Goal: Task Accomplishment & Management: Use online tool/utility

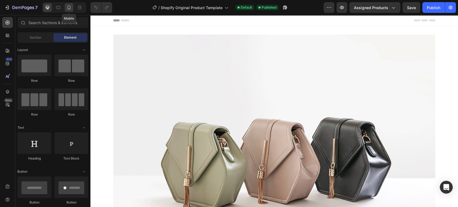
click at [69, 6] on icon at bounding box center [68, 7] width 5 height 5
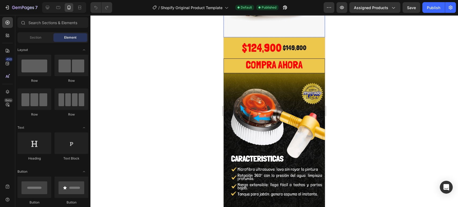
scroll to position [89, 0]
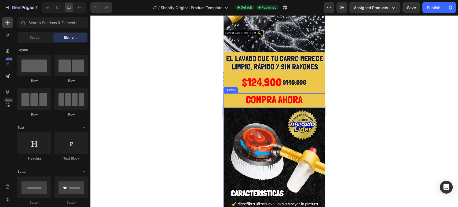
click at [229, 95] on button "COMPRA AHORA" at bounding box center [274, 100] width 101 height 15
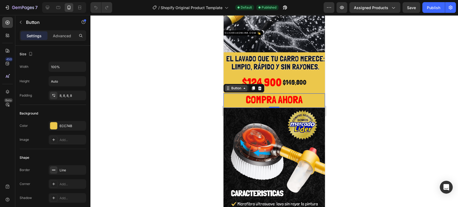
click at [236, 86] on div "Button" at bounding box center [236, 88] width 12 height 5
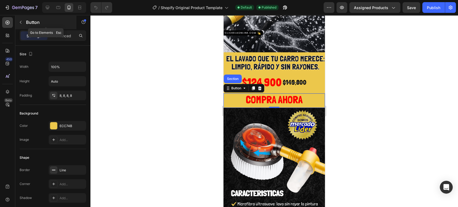
click at [19, 23] on icon "button" at bounding box center [21, 22] width 4 height 4
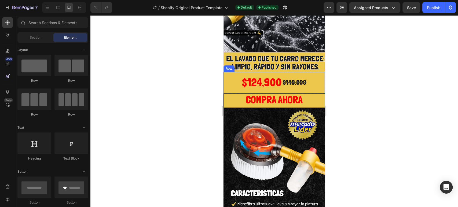
click at [227, 74] on div "$124,900 Product Price Product Price $149,800 Product Price Product Price Row" at bounding box center [274, 82] width 101 height 21
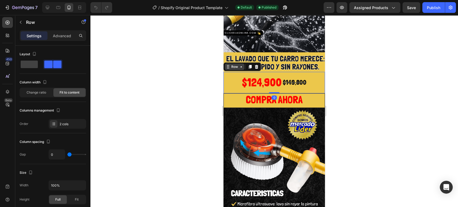
click at [240, 64] on div "Row" at bounding box center [235, 67] width 20 height 6
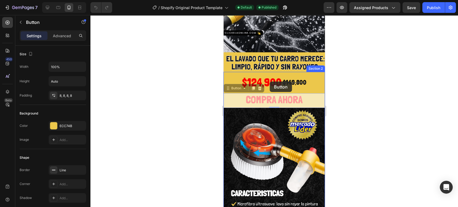
drag, startPoint x: 242, startPoint y: 98, endPoint x: 270, endPoint y: 82, distance: 32.5
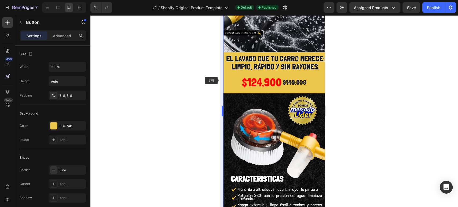
drag, startPoint x: 220, startPoint y: 79, endPoint x: 223, endPoint y: 77, distance: 3.7
click at [220, 79] on div at bounding box center [274, 111] width 368 height 192
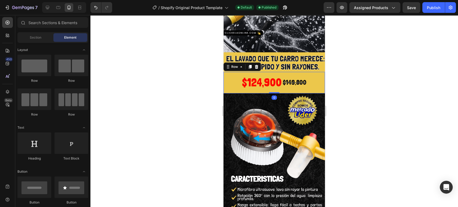
click at [229, 76] on div "$124,900 Product Price Product Price $149,800 Product Price Product Price Row 0" at bounding box center [274, 82] width 101 height 21
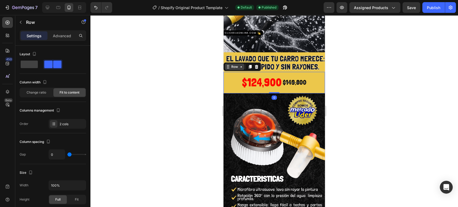
click at [242, 65] on icon at bounding box center [241, 67] width 4 height 4
click at [231, 75] on div "$124,900 Product Price Product Price $149,800 Product Price Product Price Row P…" at bounding box center [274, 82] width 101 height 21
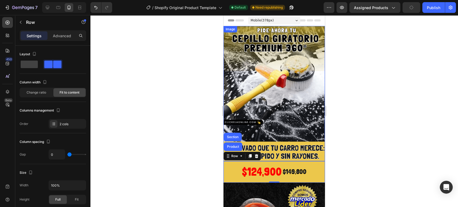
scroll to position [60, 0]
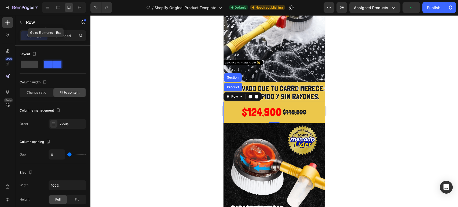
click at [19, 23] on icon "button" at bounding box center [21, 22] width 4 height 4
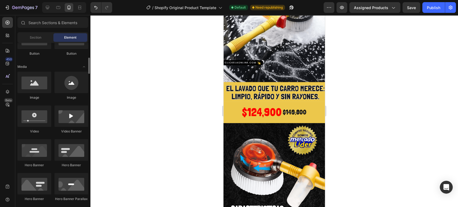
scroll to position [119, 0]
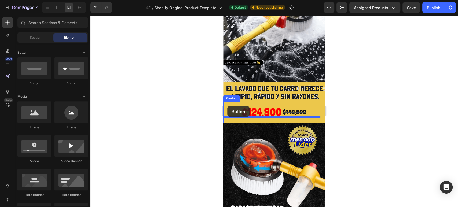
drag, startPoint x: 259, startPoint y: 88, endPoint x: 227, endPoint y: 106, distance: 36.5
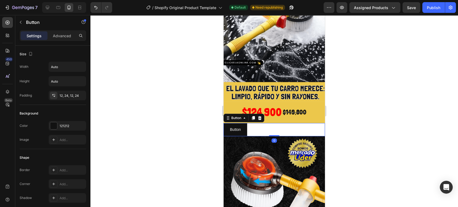
click at [363, 109] on div at bounding box center [274, 111] width 368 height 192
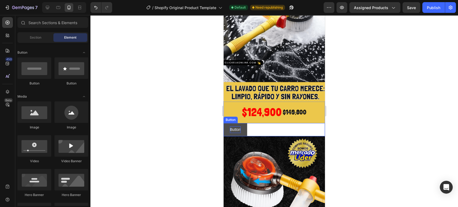
click at [237, 126] on p "Button" at bounding box center [235, 129] width 11 height 7
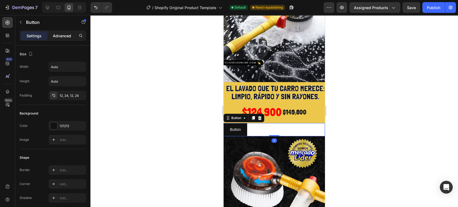
click at [62, 38] on p "Advanced" at bounding box center [62, 36] width 18 height 6
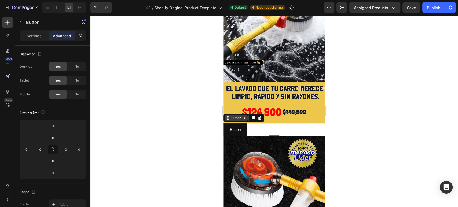
click at [241, 116] on div "Button" at bounding box center [236, 118] width 12 height 5
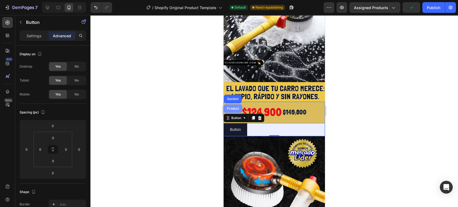
click at [236, 104] on div "Product" at bounding box center [233, 108] width 19 height 9
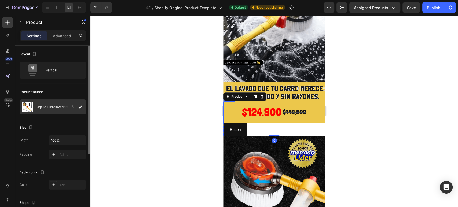
click at [47, 101] on div "Cepillo Hidrolavadora" at bounding box center [53, 107] width 67 height 15
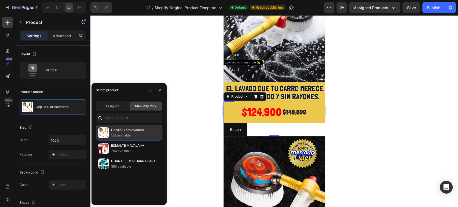
click at [131, 128] on p "Cepillo Hidrolavadora" at bounding box center [135, 129] width 49 height 5
click at [180, 114] on div at bounding box center [274, 111] width 368 height 192
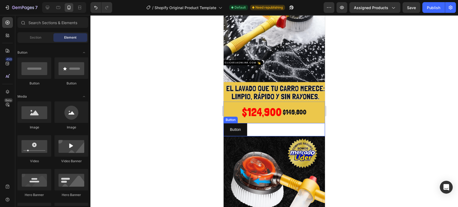
click at [253, 126] on div "Button Button" at bounding box center [274, 129] width 101 height 13
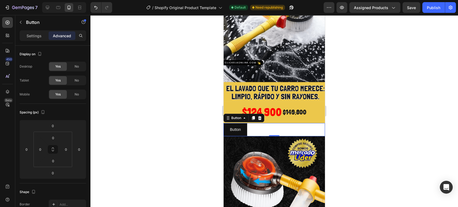
scroll to position [89, 0]
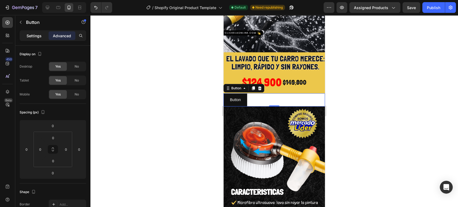
click at [30, 37] on p "Settings" at bounding box center [34, 36] width 15 height 6
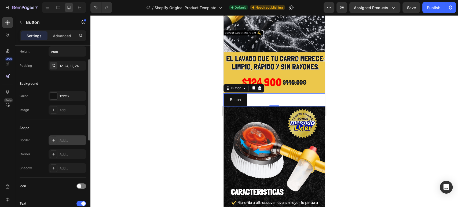
scroll to position [0, 0]
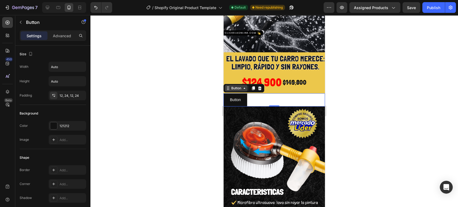
click at [243, 86] on icon at bounding box center [244, 88] width 4 height 4
click at [265, 94] on div "Button Button 0" at bounding box center [274, 99] width 101 height 13
click at [60, 79] on input "Auto" at bounding box center [67, 81] width 37 height 10
click at [83, 82] on icon "button" at bounding box center [80, 81] width 5 height 5
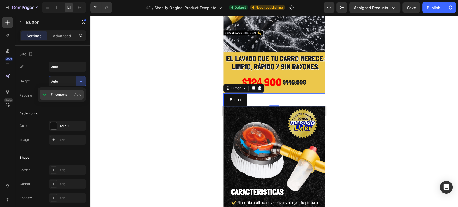
click at [61, 93] on span "Fit content" at bounding box center [59, 94] width 16 height 5
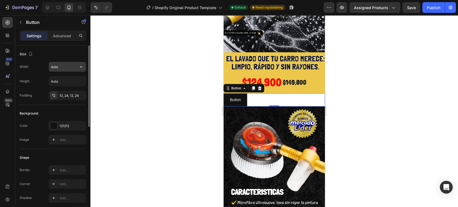
click at [79, 68] on icon "button" at bounding box center [80, 66] width 5 height 5
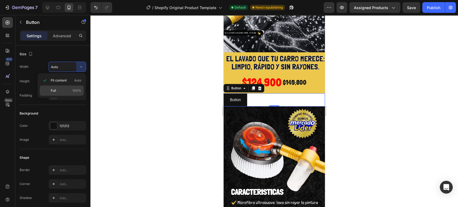
click at [59, 90] on p "Full 100%" at bounding box center [66, 90] width 31 height 5
type input "100%"
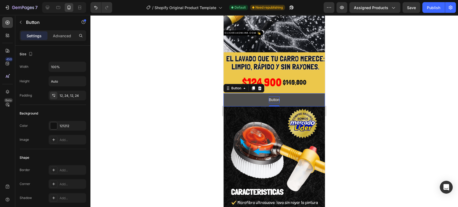
click at [276, 97] on p "Button" at bounding box center [274, 100] width 11 height 7
click at [277, 97] on p "Button" at bounding box center [274, 100] width 11 height 7
click at [224, 93] on button "COMPRA" at bounding box center [274, 99] width 101 height 13
click at [370, 96] on div at bounding box center [274, 111] width 368 height 192
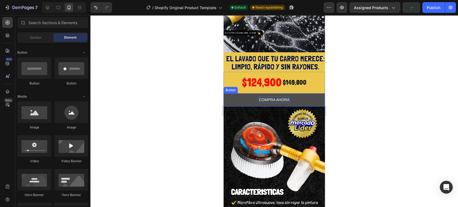
click at [302, 93] on button "COMPRA AHORA" at bounding box center [274, 99] width 101 height 13
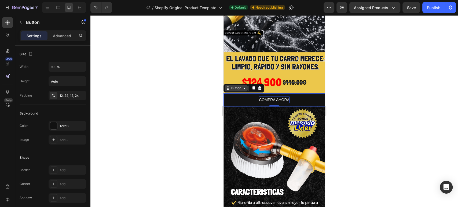
click at [243, 86] on icon at bounding box center [244, 88] width 4 height 4
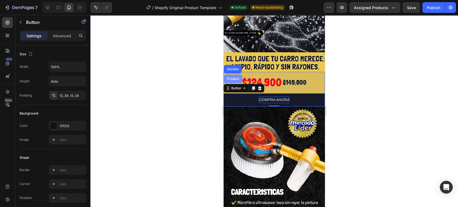
click at [239, 77] on div "Product" at bounding box center [233, 78] width 14 height 3
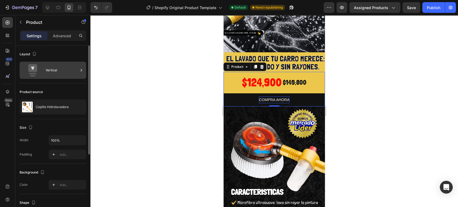
click at [48, 69] on div "Vertical" at bounding box center [62, 70] width 33 height 12
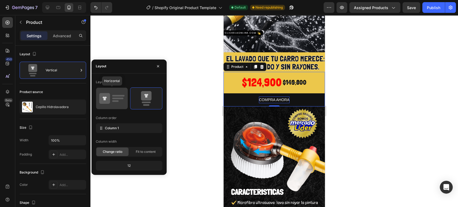
click at [121, 94] on icon at bounding box center [111, 98] width 25 height 15
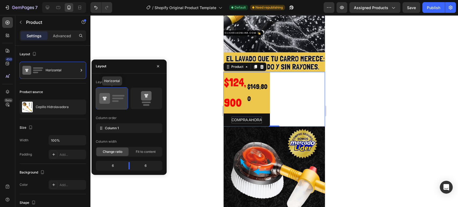
click at [121, 94] on icon at bounding box center [111, 98] width 25 height 15
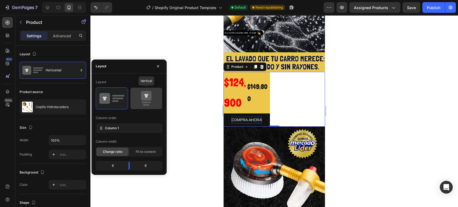
drag, startPoint x: 160, startPoint y: 101, endPoint x: 155, endPoint y: 101, distance: 5.1
click at [160, 101] on div at bounding box center [146, 98] width 32 height 21
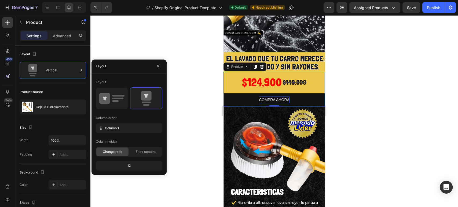
click at [217, 96] on div at bounding box center [274, 111] width 368 height 192
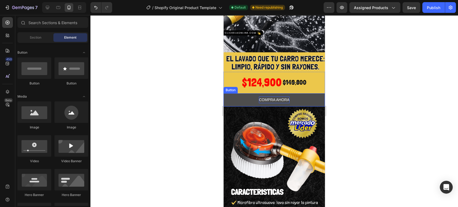
click at [226, 93] on button "COMPRA AHORA" at bounding box center [274, 99] width 101 height 13
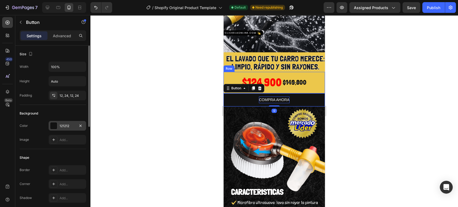
click at [56, 124] on div at bounding box center [53, 125] width 7 height 7
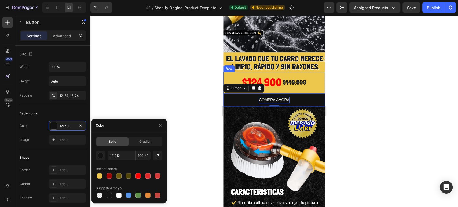
click at [95, 176] on div "Solid Gradient 121212 100 % Recent colors Suggested for you" at bounding box center [129, 168] width 75 height 62
click at [99, 177] on div at bounding box center [99, 175] width 5 height 5
type input "ECC74B"
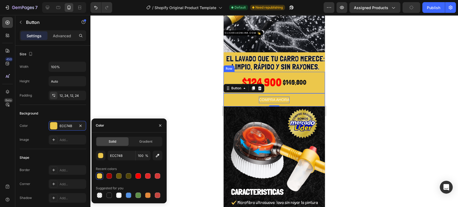
click at [149, 77] on div at bounding box center [274, 111] width 368 height 192
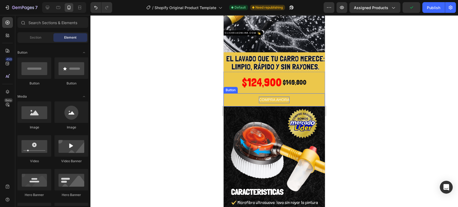
click at [262, 97] on p "COMPRA AHORA" at bounding box center [274, 100] width 31 height 7
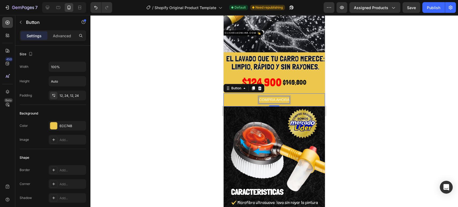
click at [273, 97] on p "COMPRA AHORA" at bounding box center [274, 100] width 31 height 7
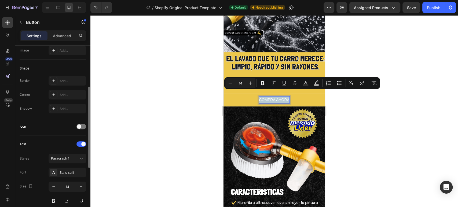
scroll to position [207, 0]
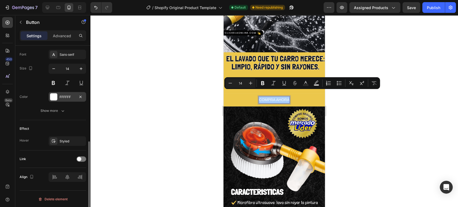
click at [62, 93] on div "FFFFFF" at bounding box center [68, 97] width 38 height 10
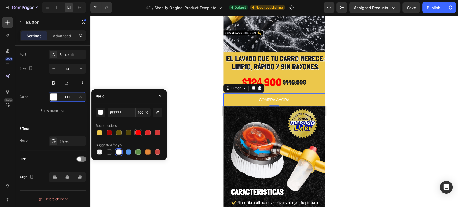
click at [141, 132] on div at bounding box center [138, 133] width 6 height 6
type input "FF0000"
click at [279, 74] on div "$124,900" at bounding box center [262, 82] width 41 height 21
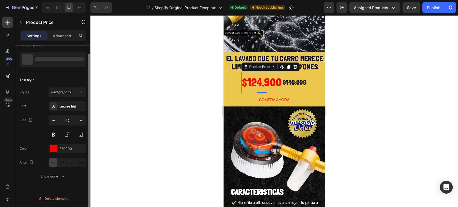
scroll to position [0, 0]
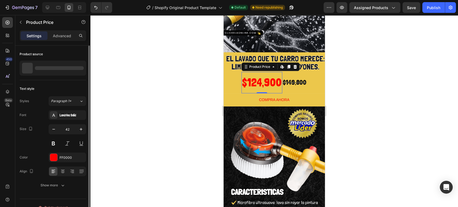
click at [268, 74] on div "$124,900" at bounding box center [262, 82] width 41 height 21
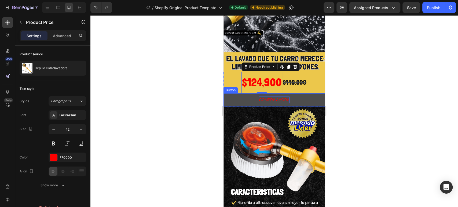
click at [269, 97] on p "COMPRA AHORA" at bounding box center [274, 100] width 31 height 7
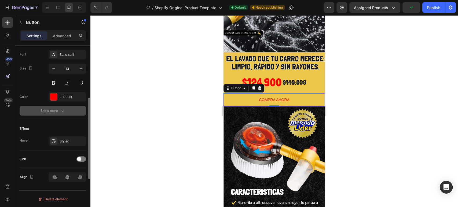
scroll to position [178, 0]
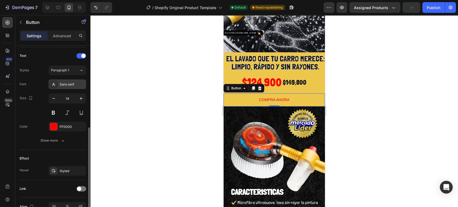
click at [69, 85] on div "Sans-serif" at bounding box center [72, 84] width 25 height 5
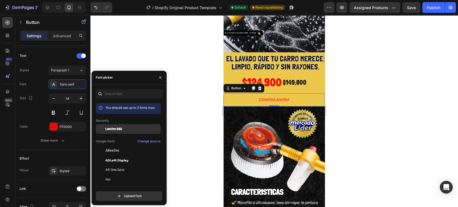
click at [125, 128] on div "Londrina Solid" at bounding box center [132, 129] width 54 height 5
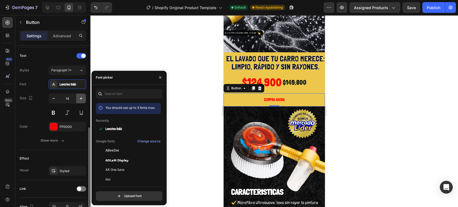
click at [83, 101] on button "button" at bounding box center [81, 99] width 10 height 10
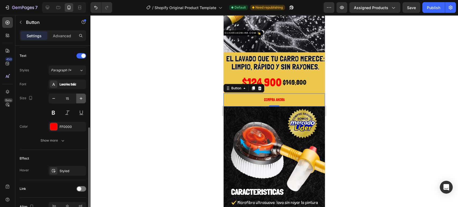
click at [83, 101] on button "button" at bounding box center [81, 99] width 10 height 10
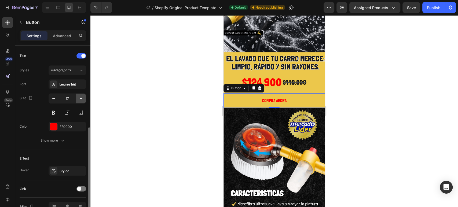
click at [83, 101] on button "button" at bounding box center [81, 99] width 10 height 10
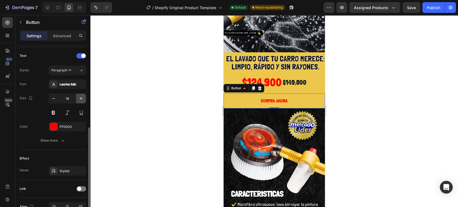
click at [83, 101] on button "button" at bounding box center [81, 99] width 10 height 10
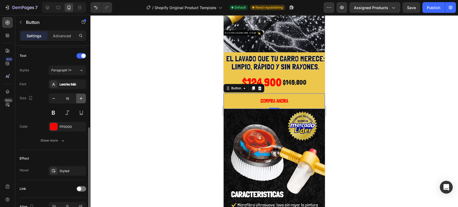
click at [83, 101] on button "button" at bounding box center [81, 99] width 10 height 10
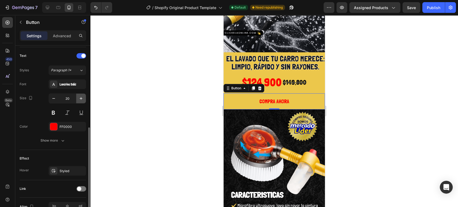
click at [83, 101] on button "button" at bounding box center [81, 99] width 10 height 10
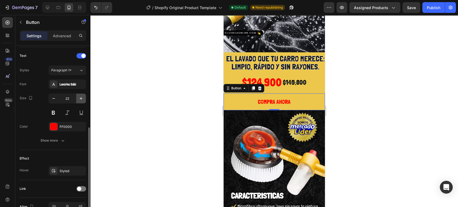
click at [83, 101] on button "button" at bounding box center [81, 99] width 10 height 10
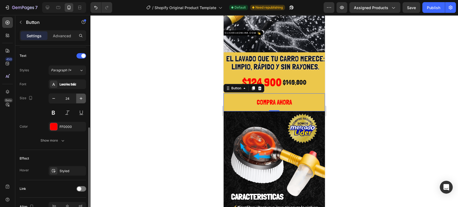
click at [83, 101] on button "button" at bounding box center [81, 99] width 10 height 10
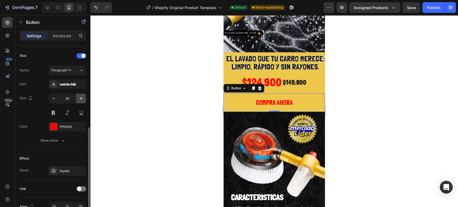
click at [83, 101] on button "button" at bounding box center [81, 99] width 10 height 10
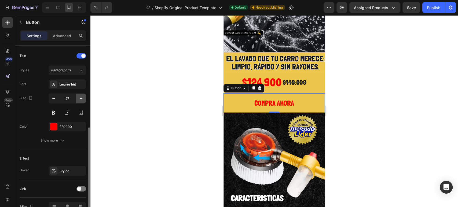
click at [83, 101] on button "button" at bounding box center [81, 99] width 10 height 10
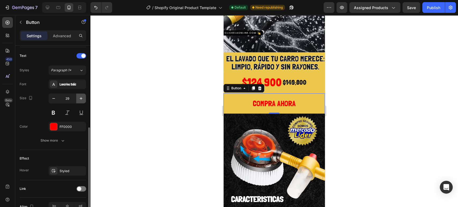
click at [83, 101] on button "button" at bounding box center [81, 99] width 10 height 10
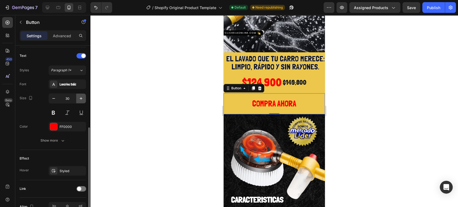
click at [83, 101] on button "button" at bounding box center [81, 99] width 10 height 10
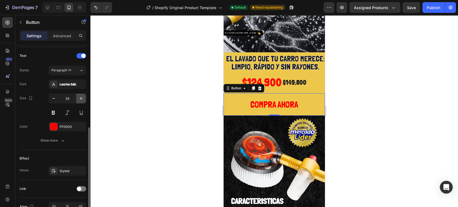
click at [83, 101] on button "button" at bounding box center [81, 99] width 10 height 10
type input "34"
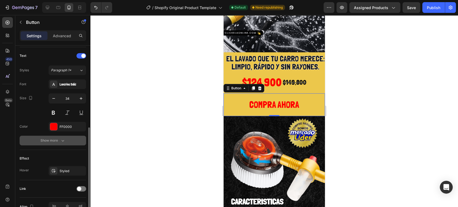
click at [64, 137] on button "Show more" at bounding box center [53, 141] width 67 height 10
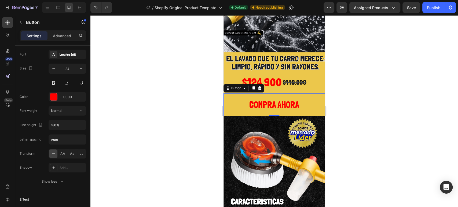
scroll to position [278, 0]
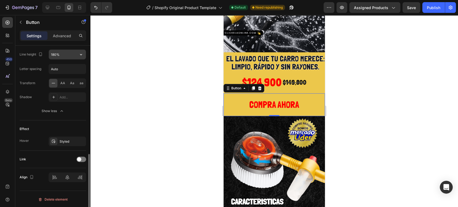
click at [74, 57] on input "180%" at bounding box center [67, 55] width 37 height 10
click at [82, 55] on icon "button" at bounding box center [80, 54] width 5 height 5
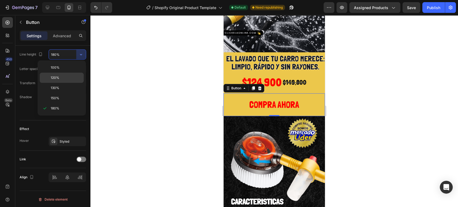
click at [57, 76] on span "120%" at bounding box center [55, 77] width 9 height 5
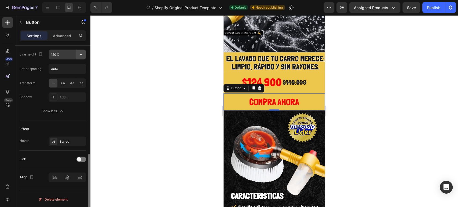
click at [84, 54] on button "button" at bounding box center [81, 55] width 10 height 10
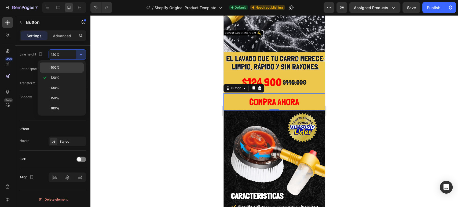
click at [64, 69] on p "100%" at bounding box center [66, 67] width 31 height 5
type input "100%"
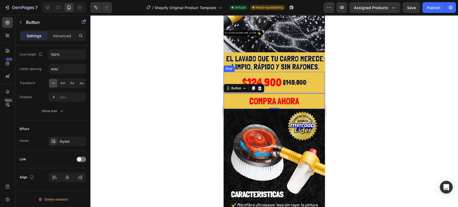
click at [234, 72] on div "$124,900 Product Price Product Price $149,800 Product Price Product Price Row" at bounding box center [274, 82] width 101 height 21
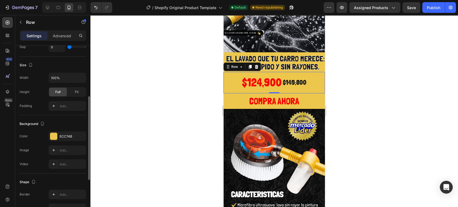
scroll to position [78, 0]
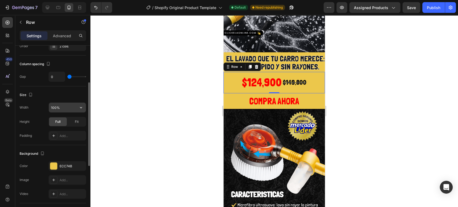
click at [73, 107] on input "100%" at bounding box center [67, 108] width 37 height 10
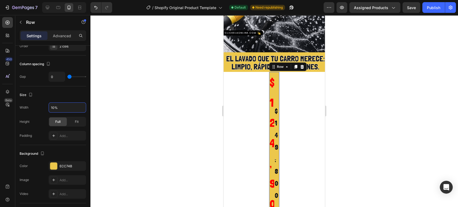
type input "100%"
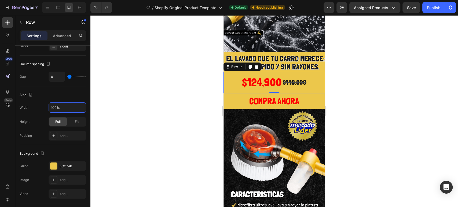
click at [127, 105] on div at bounding box center [274, 111] width 368 height 192
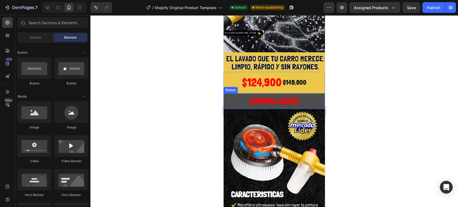
click at [237, 93] on button "COMPRA AHORA" at bounding box center [274, 101] width 101 height 16
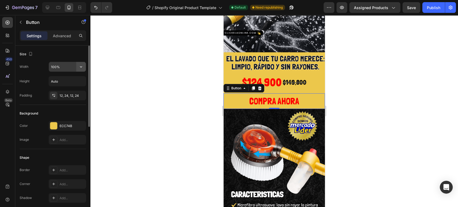
click at [80, 66] on icon "button" at bounding box center [80, 66] width 5 height 5
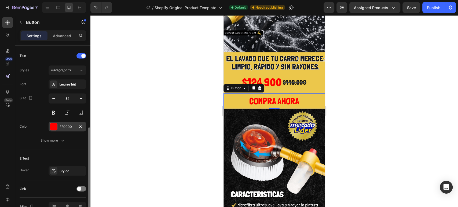
scroll to position [148, 0]
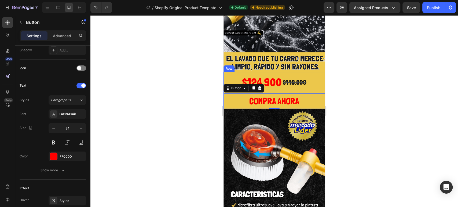
click at [349, 76] on div at bounding box center [274, 111] width 368 height 192
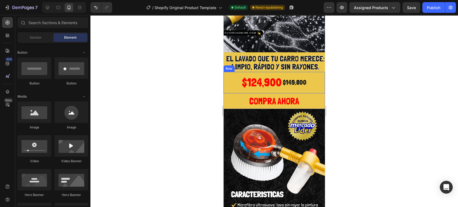
click at [350, 93] on div at bounding box center [274, 111] width 368 height 192
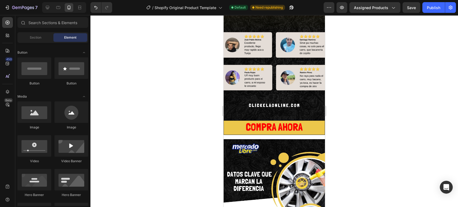
scroll to position [601, 0]
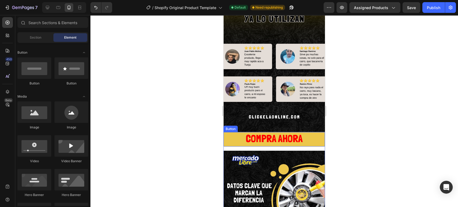
click at [227, 132] on button "COMPRA AHORA" at bounding box center [274, 139] width 101 height 15
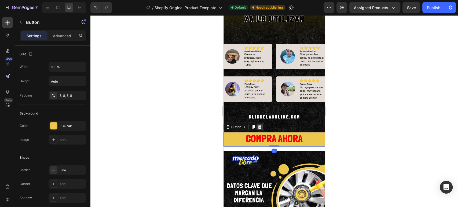
click at [260, 125] on icon at bounding box center [259, 127] width 3 height 4
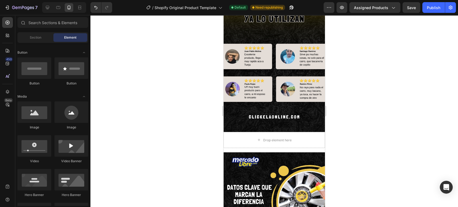
click at [336, 120] on div at bounding box center [274, 111] width 368 height 192
click at [230, 132] on div "Drop element here" at bounding box center [274, 140] width 101 height 16
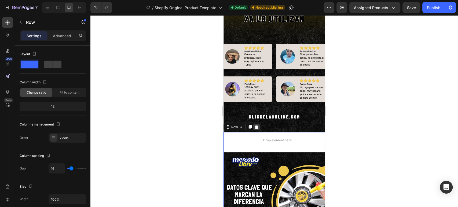
click at [256, 125] on icon at bounding box center [256, 127] width 3 height 4
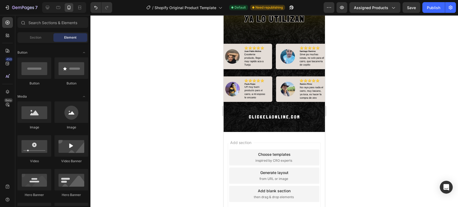
click at [273, 132] on div "Add section Choose templates inspired by CRO experts Generate layout from URL o…" at bounding box center [274, 177] width 101 height 90
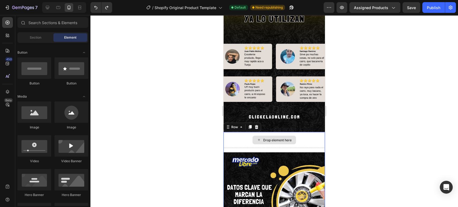
click at [227, 132] on div "Drop element here" at bounding box center [274, 140] width 101 height 16
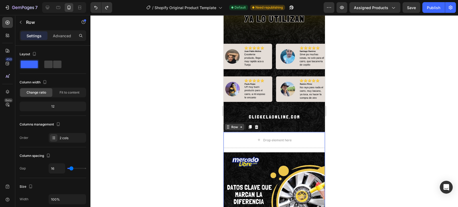
click at [241, 125] on icon at bounding box center [241, 127] width 4 height 4
click at [255, 125] on icon at bounding box center [256, 127] width 3 height 4
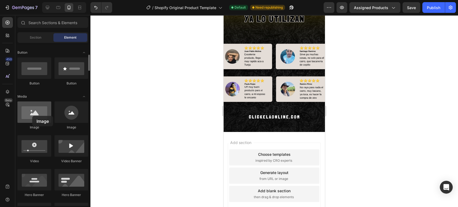
click at [32, 116] on div at bounding box center [34, 111] width 34 height 21
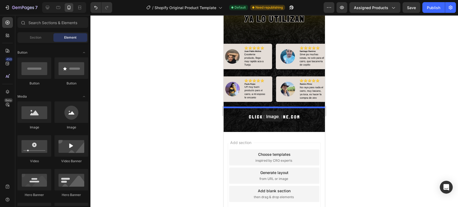
drag, startPoint x: 265, startPoint y: 127, endPoint x: 262, endPoint y: 111, distance: 16.6
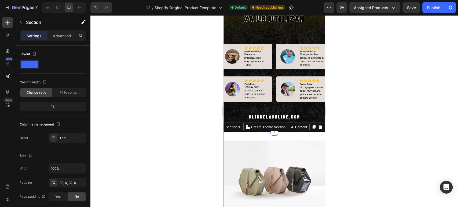
click at [280, 132] on div "Image Section 3 You can create reusable sections Create Theme Section AI Conten…" at bounding box center [274, 178] width 101 height 93
drag, startPoint x: 280, startPoint y: 111, endPoint x: 279, endPoint y: 113, distance: 2.7
click at [279, 132] on div "Image Section 3 You can create reusable sections Create Theme Section AI Conten…" at bounding box center [274, 178] width 101 height 93
click at [279, 141] on img at bounding box center [274, 179] width 101 height 76
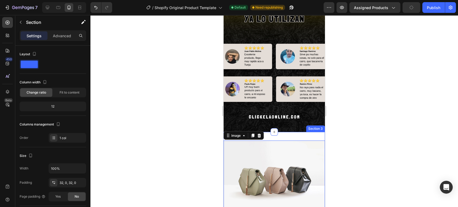
click at [307, 132] on div "Image 0 Section 3" at bounding box center [274, 178] width 101 height 93
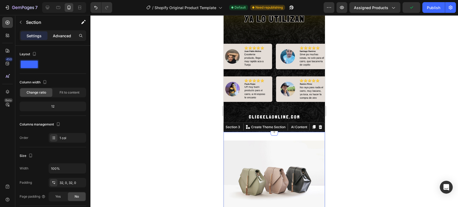
click at [57, 38] on p "Advanced" at bounding box center [62, 36] width 18 height 6
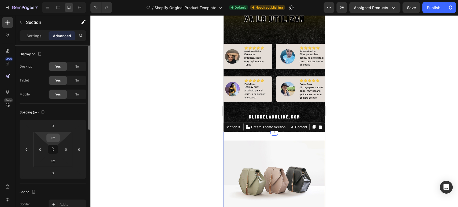
click at [54, 139] on input "32" at bounding box center [53, 138] width 11 height 8
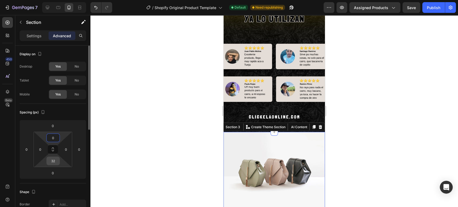
type input "0"
click at [55, 164] on input "32" at bounding box center [53, 161] width 11 height 8
type input "0"
click at [361, 126] on div at bounding box center [274, 111] width 368 height 192
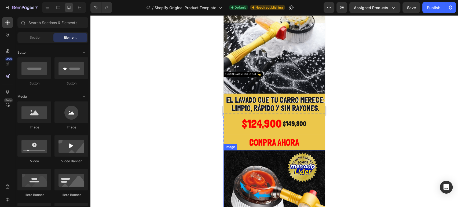
scroll to position [34, 0]
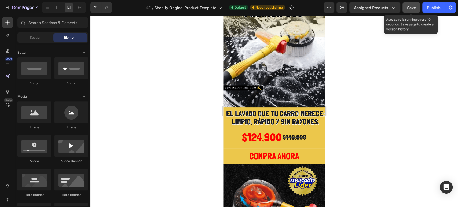
click at [419, 9] on button "Save" at bounding box center [412, 7] width 18 height 11
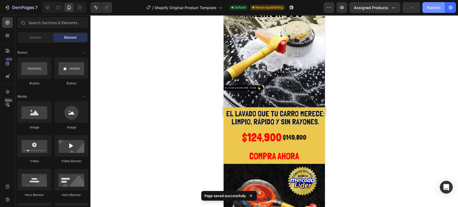
click at [434, 7] on div "Publish" at bounding box center [433, 8] width 13 height 6
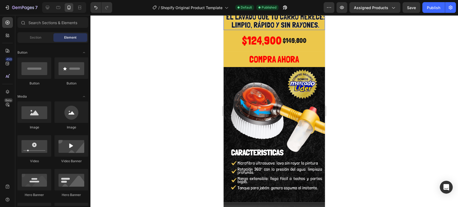
scroll to position [149, 0]
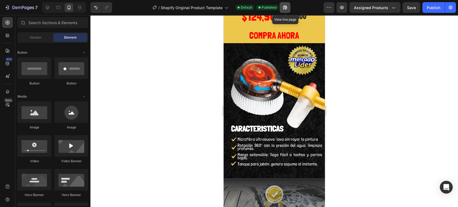
click at [285, 10] on icon "button" at bounding box center [284, 7] width 5 height 5
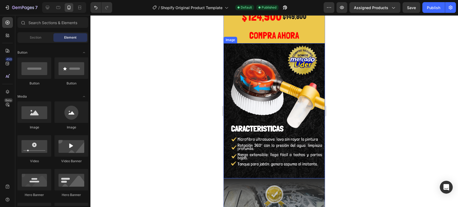
scroll to position [60, 0]
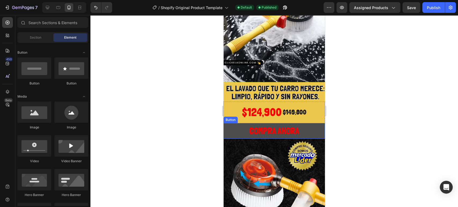
click at [230, 124] on button "COMPRA AHORA" at bounding box center [274, 131] width 101 height 16
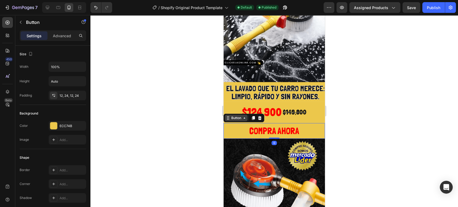
click at [242, 116] on div "Button" at bounding box center [236, 118] width 12 height 5
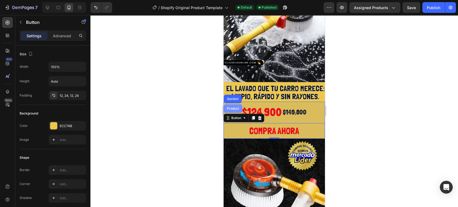
click at [236, 107] on div "Product" at bounding box center [233, 108] width 14 height 3
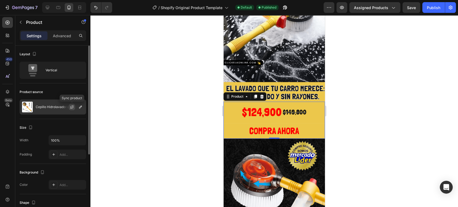
click at [72, 107] on icon "button" at bounding box center [72, 107] width 4 height 4
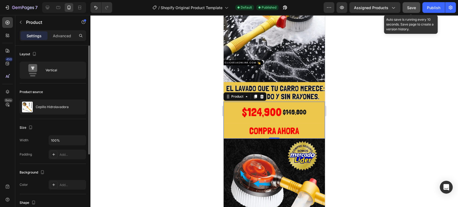
click at [419, 5] on button "Save" at bounding box center [412, 7] width 18 height 11
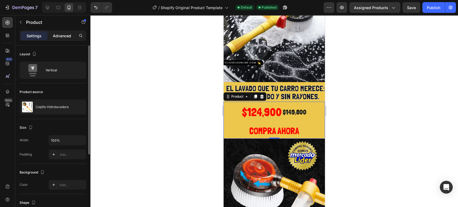
click at [64, 37] on p "Advanced" at bounding box center [62, 36] width 18 height 6
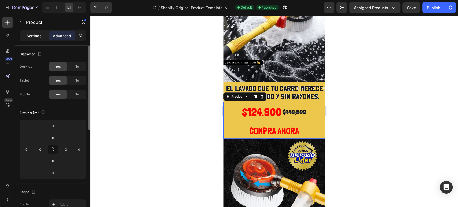
click at [36, 36] on p "Settings" at bounding box center [34, 36] width 15 height 6
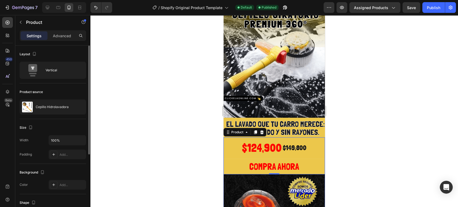
scroll to position [0, 0]
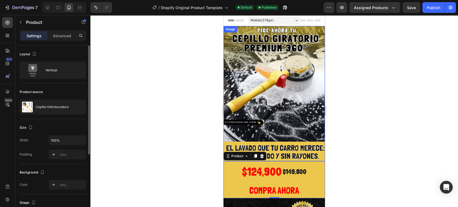
click at [293, 92] on img at bounding box center [274, 93] width 101 height 135
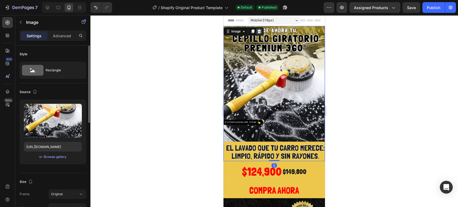
click at [260, 31] on icon at bounding box center [259, 32] width 3 height 4
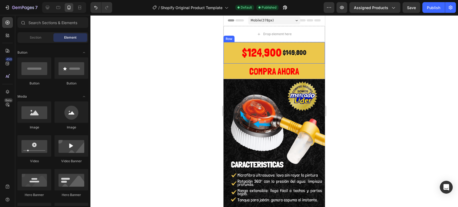
click at [231, 51] on div "$124,900 Product Price Product Price $149,800 Product Price Product Price Row" at bounding box center [274, 52] width 101 height 21
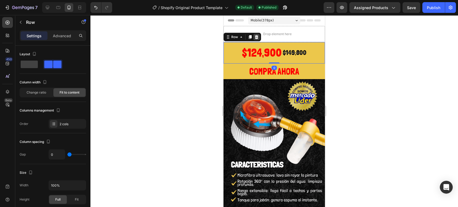
click at [254, 36] on icon at bounding box center [256, 37] width 4 height 4
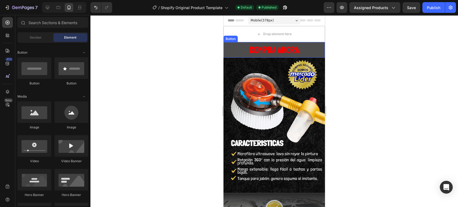
click at [231, 52] on button "COMPRA AHORA" at bounding box center [274, 50] width 101 height 16
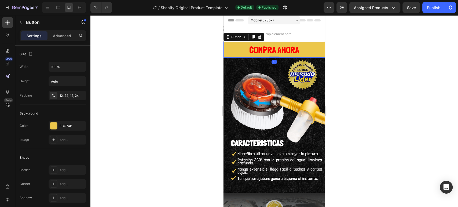
click at [263, 39] on div "Button" at bounding box center [244, 37] width 41 height 9
click at [263, 38] on div at bounding box center [260, 37] width 6 height 6
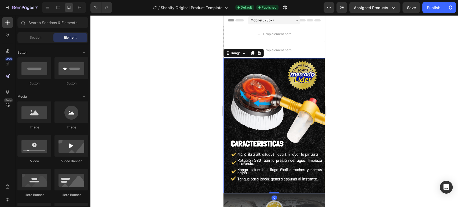
click at [236, 75] on img at bounding box center [274, 125] width 101 height 135
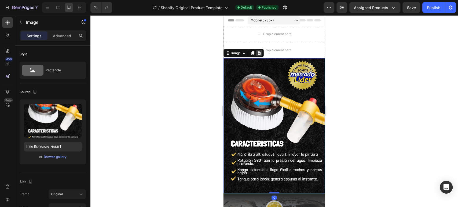
click at [260, 55] on icon at bounding box center [259, 53] width 3 height 4
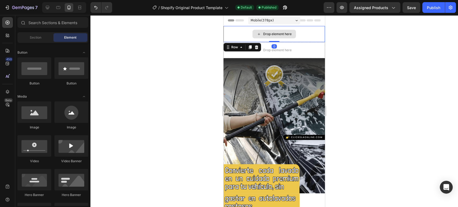
click at [235, 34] on div "Drop element here" at bounding box center [274, 34] width 101 height 16
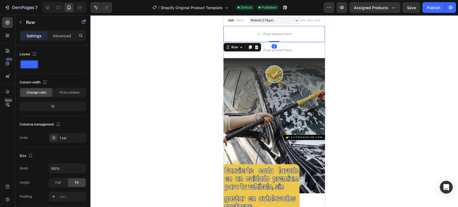
click at [256, 47] on icon at bounding box center [256, 47] width 4 height 4
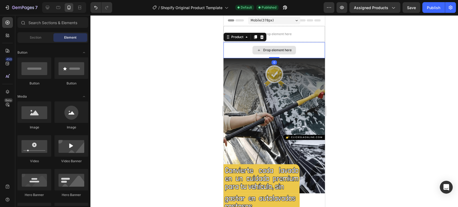
click at [232, 48] on div "Drop element here" at bounding box center [274, 50] width 101 height 16
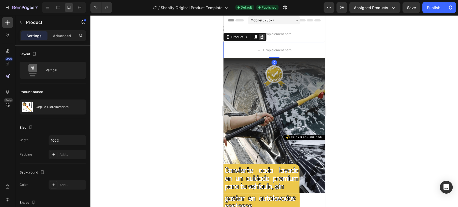
click at [261, 36] on icon at bounding box center [261, 37] width 3 height 4
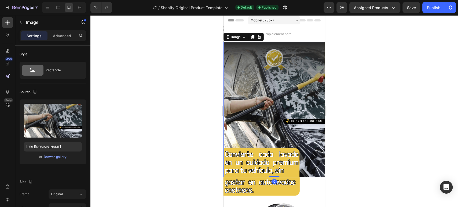
click at [231, 58] on img at bounding box center [274, 109] width 101 height 135
click at [262, 37] on div at bounding box center [259, 37] width 6 height 6
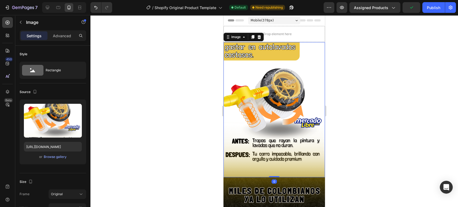
click at [233, 67] on img at bounding box center [274, 109] width 101 height 135
click at [261, 37] on icon at bounding box center [259, 37] width 4 height 4
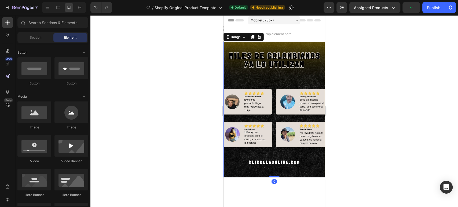
click at [234, 46] on img at bounding box center [274, 109] width 101 height 135
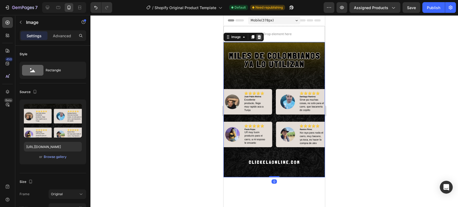
click at [258, 37] on icon at bounding box center [259, 37] width 3 height 4
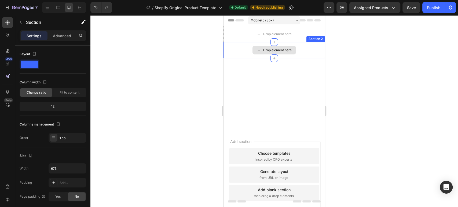
click at [243, 51] on div "Drop element here" at bounding box center [274, 50] width 101 height 16
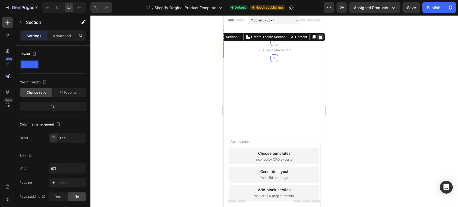
click at [317, 38] on div at bounding box center [320, 37] width 6 height 6
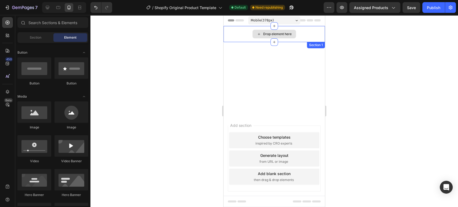
click at [239, 37] on div "Drop element here" at bounding box center [274, 34] width 101 height 16
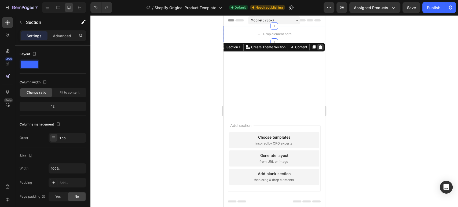
click at [318, 45] on icon at bounding box center [320, 47] width 4 height 4
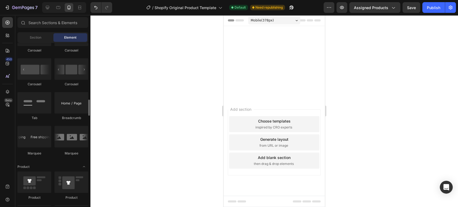
scroll to position [656, 0]
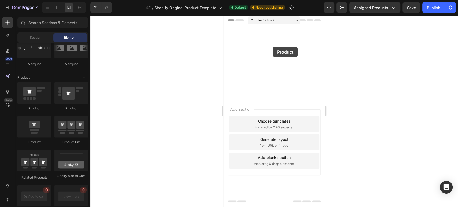
drag, startPoint x: 266, startPoint y: 147, endPoint x: 273, endPoint y: 47, distance: 100.1
click at [49, 9] on icon at bounding box center [47, 7] width 5 height 5
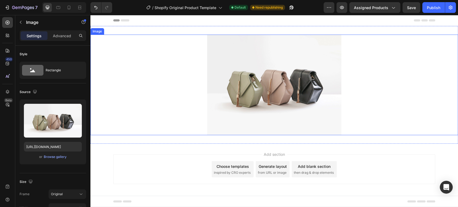
click at [182, 72] on div at bounding box center [274, 85] width 368 height 101
click at [127, 29] on icon at bounding box center [126, 29] width 4 height 4
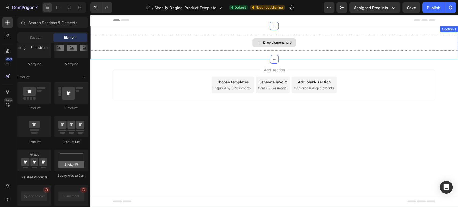
click at [233, 48] on div "Drop element here" at bounding box center [274, 43] width 368 height 16
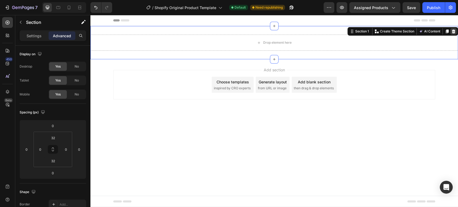
click at [456, 32] on div at bounding box center [453, 31] width 6 height 6
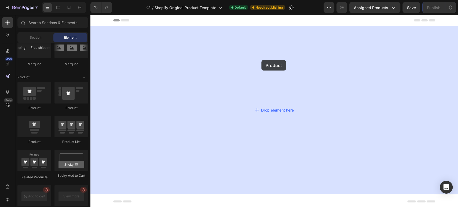
drag, startPoint x: 124, startPoint y: 116, endPoint x: 261, endPoint y: 60, distance: 148.4
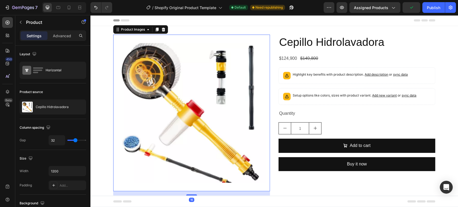
click at [208, 43] on img at bounding box center [191, 113] width 157 height 157
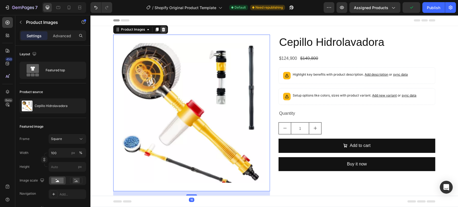
click at [162, 29] on icon at bounding box center [163, 30] width 3 height 4
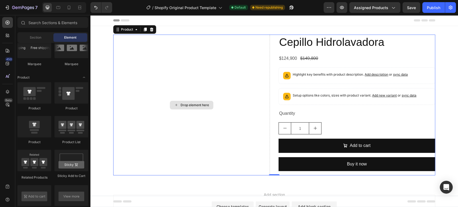
click at [205, 48] on div "Drop element here" at bounding box center [191, 105] width 157 height 141
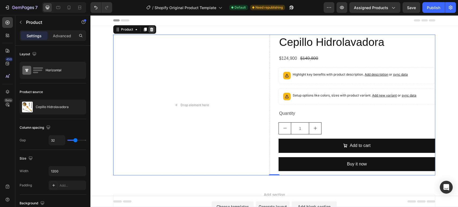
click at [149, 29] on icon at bounding box center [151, 29] width 4 height 4
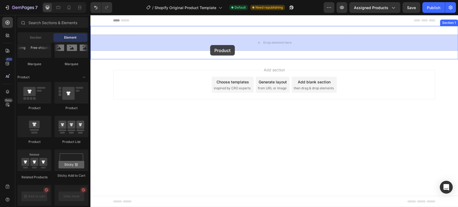
drag, startPoint x: 116, startPoint y: 104, endPoint x: 220, endPoint y: 48, distance: 118.1
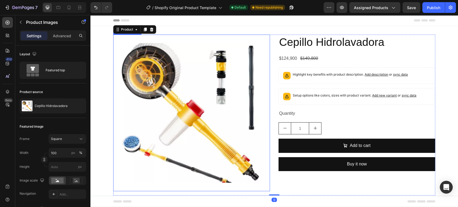
click at [192, 78] on img at bounding box center [191, 113] width 157 height 157
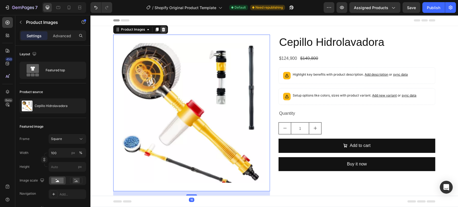
click at [162, 28] on icon at bounding box center [163, 30] width 3 height 4
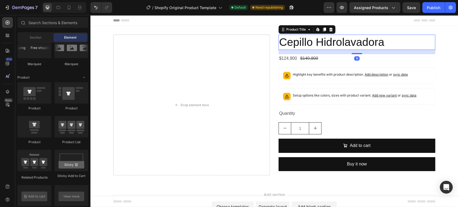
click at [351, 44] on h2 "Cepillo Hidrolavadora" at bounding box center [357, 42] width 157 height 15
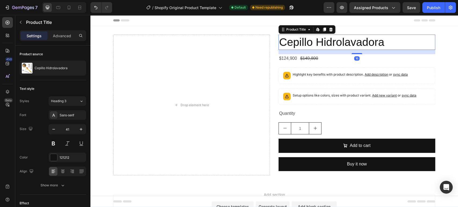
click at [328, 27] on div at bounding box center [331, 29] width 6 height 6
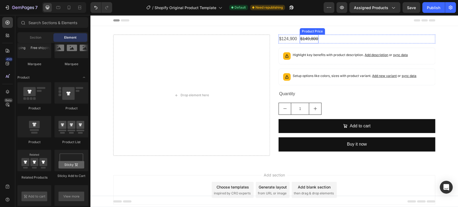
click at [300, 40] on div "$149,800" at bounding box center [309, 39] width 19 height 9
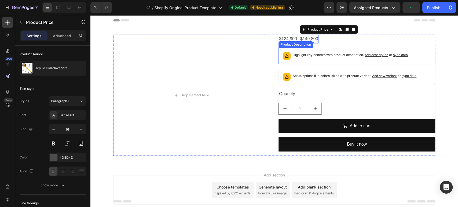
click at [340, 54] on p "Highlight key benefits with product description. Add description or sync data" at bounding box center [350, 54] width 115 height 5
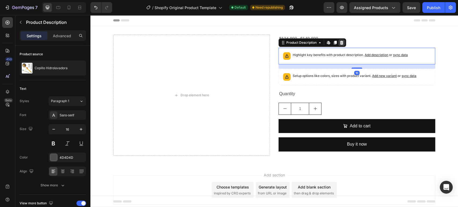
click at [340, 44] on icon at bounding box center [341, 43] width 3 height 4
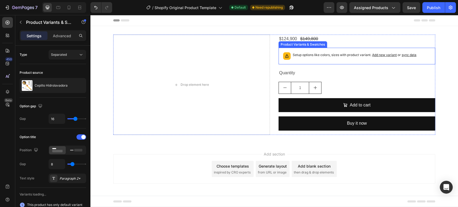
click at [301, 60] on div "Setup options like colors, sizes with product variant. Add new variant or sync …" at bounding box center [357, 56] width 152 height 12
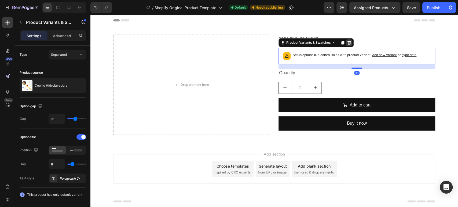
click at [350, 43] on icon at bounding box center [349, 43] width 3 height 4
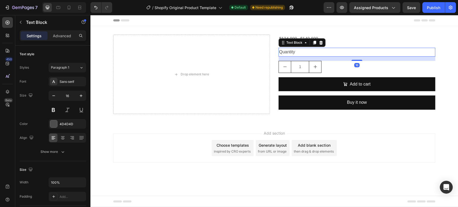
click at [306, 50] on div "Quantity" at bounding box center [357, 52] width 157 height 9
click at [322, 44] on icon at bounding box center [320, 43] width 3 height 4
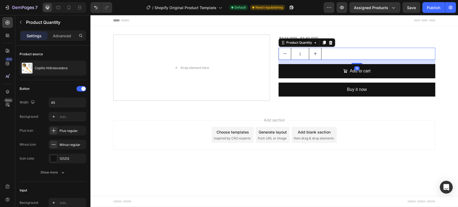
click at [323, 53] on div "1" at bounding box center [357, 54] width 157 height 12
click at [330, 42] on icon at bounding box center [330, 43] width 3 height 4
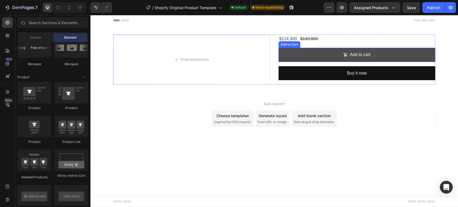
click at [322, 58] on button "Add to cart" at bounding box center [357, 55] width 157 height 14
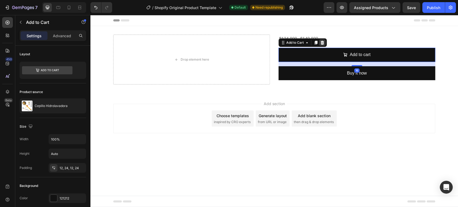
click at [323, 42] on icon at bounding box center [322, 43] width 3 height 4
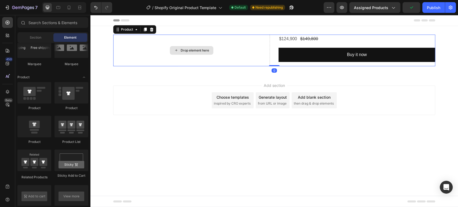
click at [236, 49] on div "Drop element here" at bounding box center [191, 51] width 157 height 32
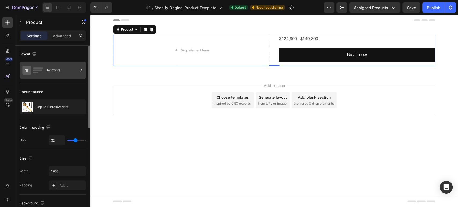
click at [62, 69] on div "Horizontal" at bounding box center [62, 70] width 33 height 12
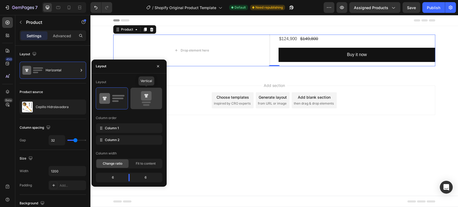
click at [143, 92] on icon at bounding box center [146, 95] width 10 height 9
type input "16"
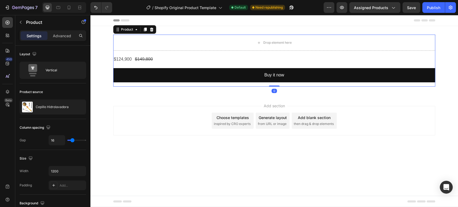
drag, startPoint x: 275, startPoint y: 85, endPoint x: 277, endPoint y: 67, distance: 18.9
click at [277, 67] on div "Drop element here $124,900 Product Price Product Price $149,800 Product Price P…" at bounding box center [274, 61] width 322 height 52
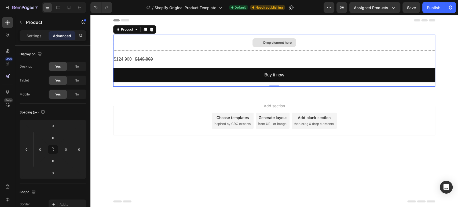
click at [213, 42] on div "Drop element here" at bounding box center [274, 43] width 322 height 16
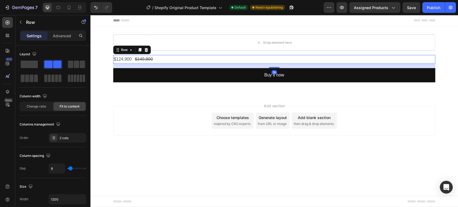
click at [194, 60] on div "$124,900 Product Price Product Price $149,800 Product Price Product Price Row 16" at bounding box center [274, 59] width 322 height 9
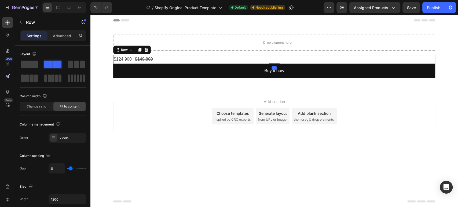
drag, startPoint x: 275, startPoint y: 67, endPoint x: 275, endPoint y: 60, distance: 7.5
click at [275, 60] on div "$124,900 Product Price Product Price $149,800 Product Price Product Price Row 0" at bounding box center [274, 59] width 322 height 9
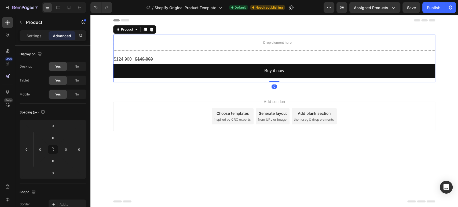
click at [247, 53] on div "Drop element here $124,900 Product Price Product Price $149,800 Product Price P…" at bounding box center [274, 59] width 322 height 48
click at [22, 23] on icon "button" at bounding box center [21, 22] width 4 height 4
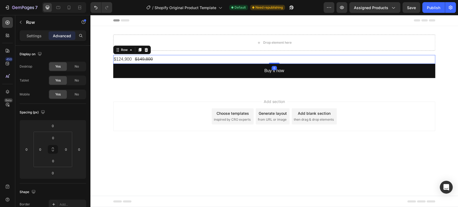
click at [234, 55] on div "$124,900 Product Price Product Price $149,800 Product Price Product Price Row 0" at bounding box center [274, 59] width 322 height 9
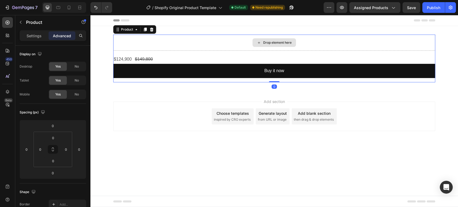
click at [188, 43] on div "Drop element here" at bounding box center [274, 43] width 322 height 16
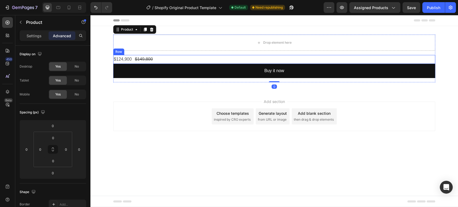
click at [192, 59] on div "$124,900 Product Price Product Price $149,800 Product Price Product Price Row" at bounding box center [274, 59] width 322 height 9
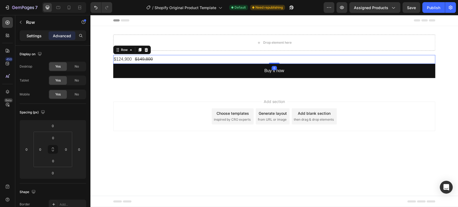
click at [21, 36] on div "Settings" at bounding box center [34, 35] width 27 height 9
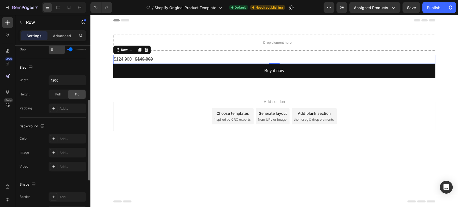
scroll to position [60, 0]
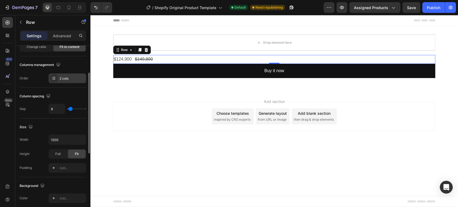
click at [68, 78] on div "2 cols" at bounding box center [72, 78] width 25 height 5
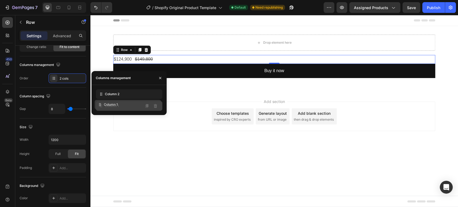
drag, startPoint x: 132, startPoint y: 97, endPoint x: 131, endPoint y: 108, distance: 11.3
click at [64, 90] on div "Column spacing Gap 8" at bounding box center [53, 103] width 67 height 31
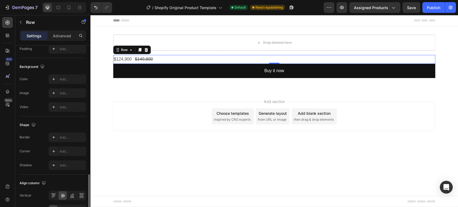
scroll to position [211, 0]
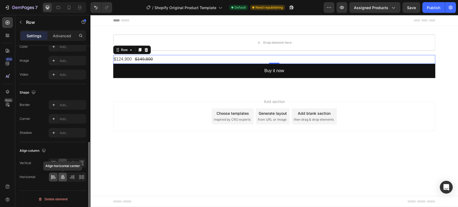
click at [63, 173] on div at bounding box center [63, 177] width 8 height 9
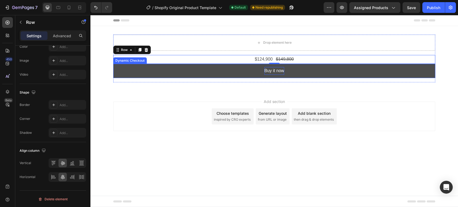
click at [269, 70] on div "Buy it now" at bounding box center [274, 71] width 20 height 8
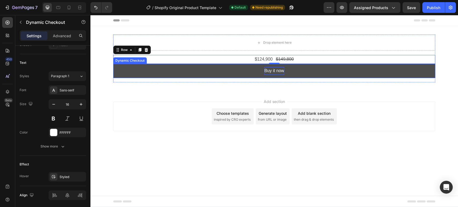
click at [269, 70] on div "Buy it now" at bounding box center [274, 71] width 20 height 8
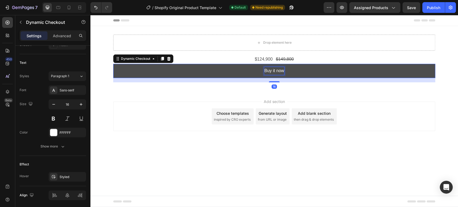
scroll to position [0, 0]
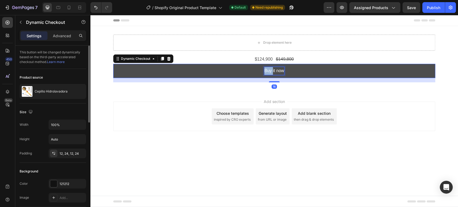
click at [269, 70] on p "Buy it now" at bounding box center [274, 71] width 20 height 8
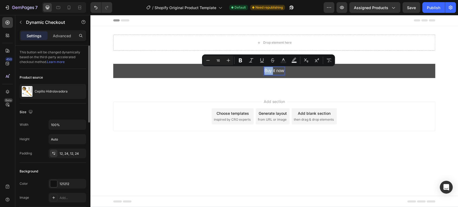
click at [269, 70] on p "Buy it now" at bounding box center [274, 71] width 20 height 8
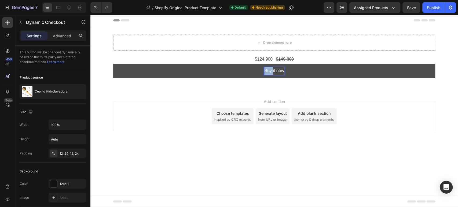
click at [269, 70] on p "Buy it now" at bounding box center [274, 71] width 20 height 8
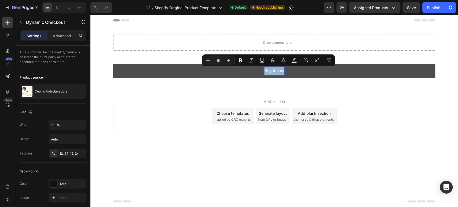
click at [269, 70] on p "Buy it now" at bounding box center [274, 71] width 20 height 8
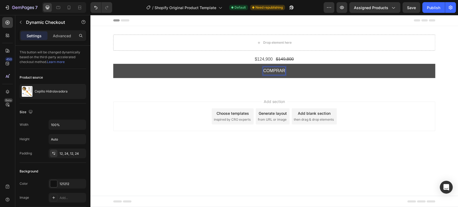
click at [113, 64] on button "COMPRAR" at bounding box center [274, 71] width 322 height 14
click at [227, 70] on button "COMPRAR AHORA" at bounding box center [274, 71] width 322 height 14
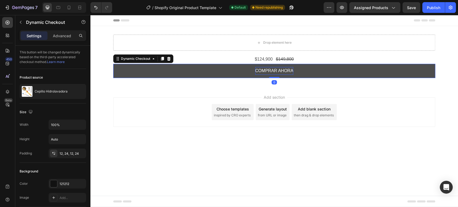
drag, startPoint x: 278, startPoint y: 82, endPoint x: 278, endPoint y: 70, distance: 12.1
click at [278, 70] on div "COMPRAR AHORA Dynamic Checkout 0" at bounding box center [274, 71] width 322 height 14
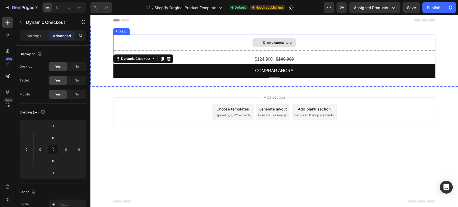
click at [309, 40] on div "Drop element here" at bounding box center [274, 43] width 322 height 16
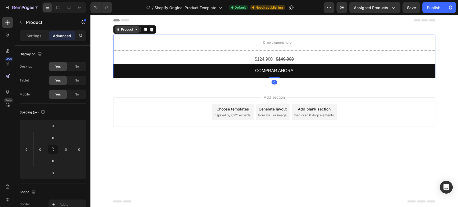
click at [132, 28] on div "Product" at bounding box center [127, 29] width 14 height 5
click at [136, 31] on icon at bounding box center [136, 29] width 4 height 4
click at [374, 7] on span "Assigned Products" at bounding box center [371, 8] width 34 height 6
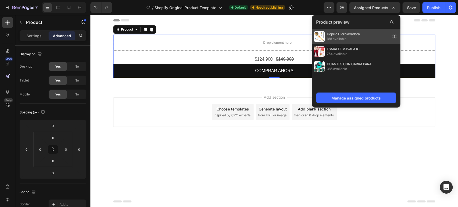
click at [351, 37] on span "188 available" at bounding box center [343, 38] width 33 height 5
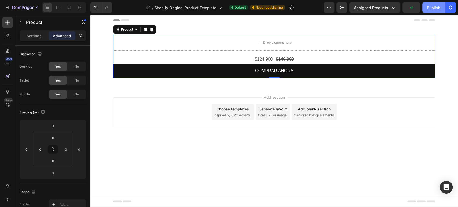
click at [428, 6] on div "Publish" at bounding box center [433, 8] width 13 height 6
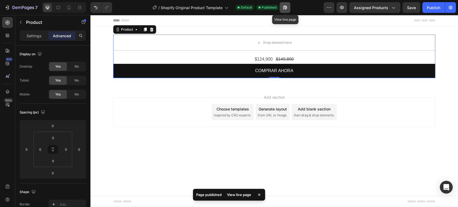
click at [286, 8] on icon "button" at bounding box center [284, 7] width 5 height 5
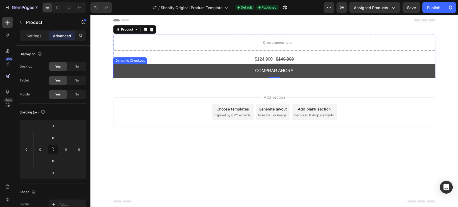
click at [232, 73] on button "COMPRAR AHORA" at bounding box center [274, 71] width 322 height 14
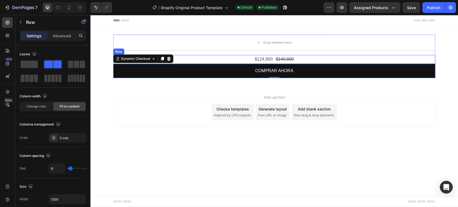
click at [191, 58] on div "$124,900 Product Price Product Price $149,800 Product Price Product Price Row" at bounding box center [274, 59] width 322 height 9
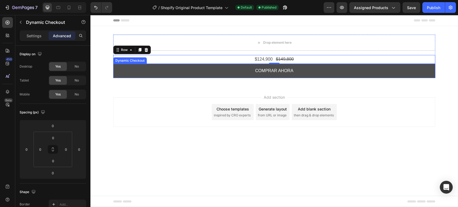
click at [190, 67] on button "COMPRAR AHORA" at bounding box center [274, 71] width 322 height 14
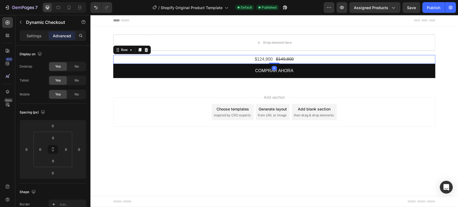
click at [239, 59] on div "$124,900 Product Price Product Price $149,800 Product Price Product Price Row 0" at bounding box center [274, 59] width 322 height 9
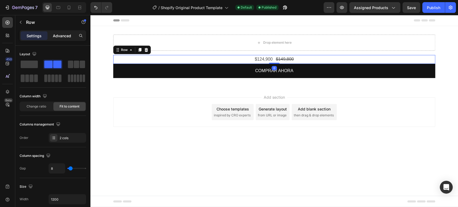
click at [68, 34] on p "Advanced" at bounding box center [62, 36] width 18 height 6
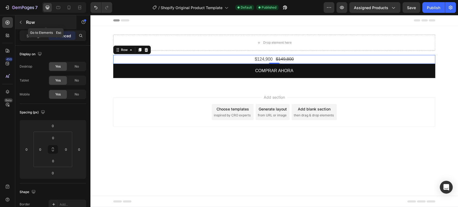
click at [27, 21] on p "Row" at bounding box center [49, 22] width 46 height 6
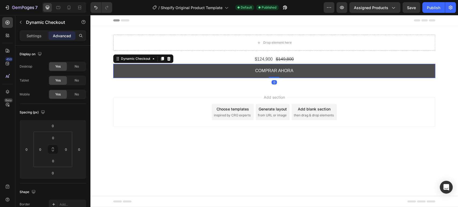
click at [165, 65] on button "COMPRAR AHORA" at bounding box center [274, 71] width 322 height 14
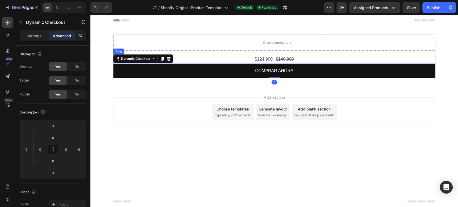
click at [181, 57] on div "$124,900 Product Price Product Price $149,800 Product Price Product Price Row" at bounding box center [274, 59] width 322 height 9
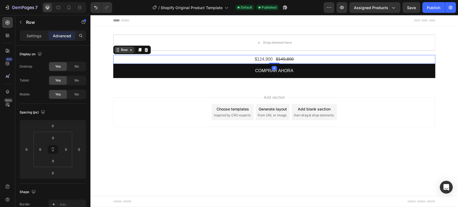
click at [132, 51] on icon at bounding box center [131, 50] width 4 height 4
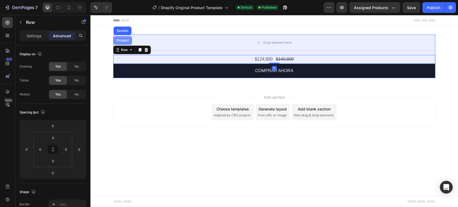
click at [120, 45] on div "Product" at bounding box center [123, 40] width 19 height 9
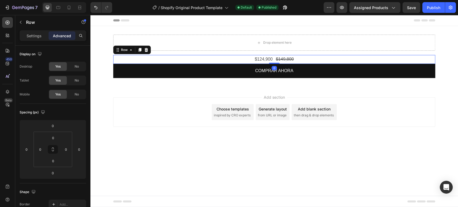
click at [131, 58] on div "$124,900 Product Price Product Price $149,800 Product Price Product Price Row 0" at bounding box center [274, 59] width 322 height 9
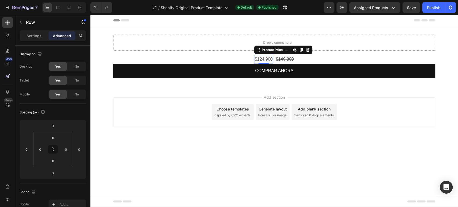
click at [270, 57] on div "$124,900" at bounding box center [263, 59] width 19 height 9
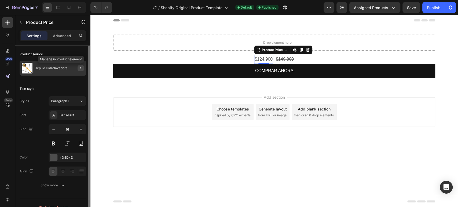
click at [82, 68] on icon "button" at bounding box center [81, 68] width 4 height 4
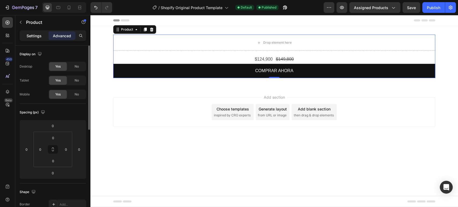
click at [26, 37] on div "Settings" at bounding box center [34, 35] width 27 height 9
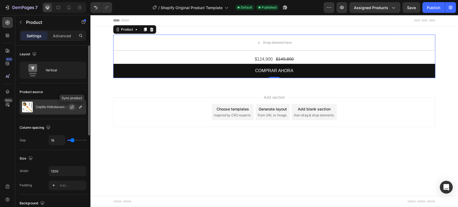
click at [74, 106] on icon "button" at bounding box center [72, 107] width 4 height 4
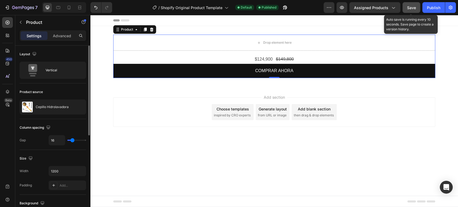
click at [417, 10] on button "Save" at bounding box center [412, 7] width 18 height 11
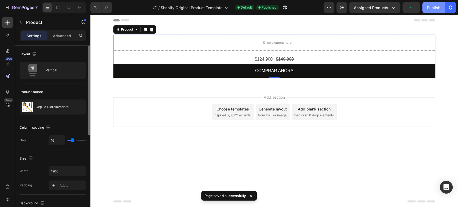
click at [434, 5] on div "Publish" at bounding box center [433, 8] width 13 height 6
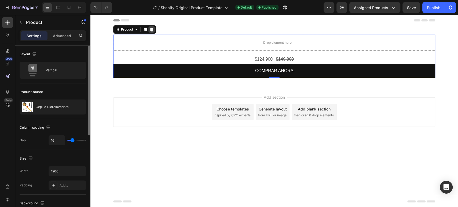
click at [150, 31] on icon at bounding box center [151, 29] width 4 height 4
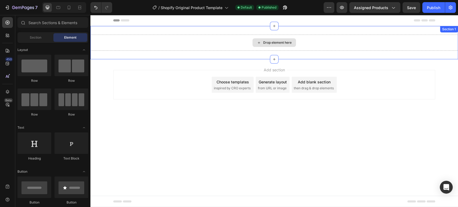
click at [220, 42] on div "Drop element here" at bounding box center [274, 43] width 368 height 16
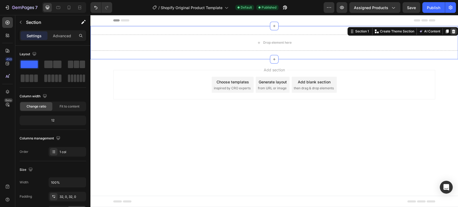
click at [454, 30] on icon at bounding box center [453, 31] width 4 height 4
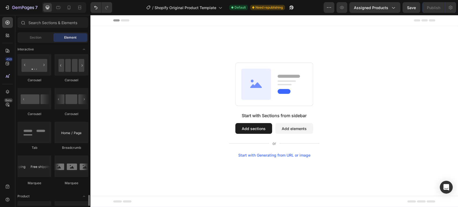
scroll to position [715, 0]
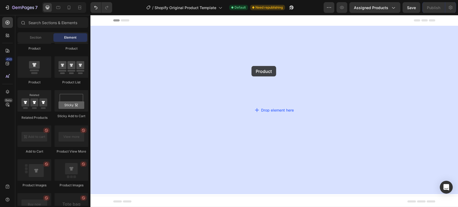
drag, startPoint x: 124, startPoint y: 88, endPoint x: 251, endPoint y: 66, distance: 129.6
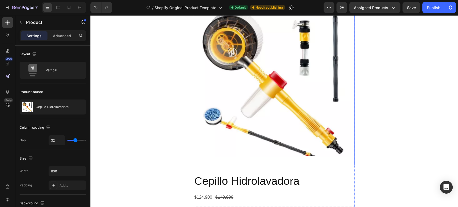
scroll to position [60, 0]
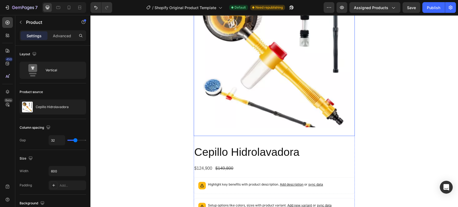
click at [260, 36] on img at bounding box center [274, 55] width 161 height 161
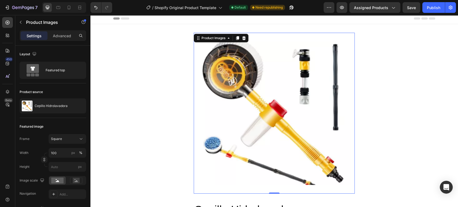
scroll to position [0, 0]
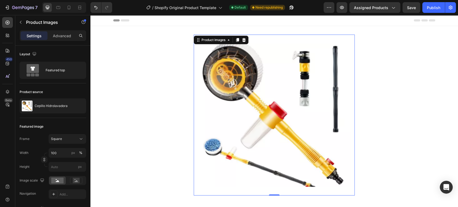
click at [302, 94] on img at bounding box center [274, 115] width 161 height 161
click at [242, 39] on icon at bounding box center [244, 40] width 4 height 4
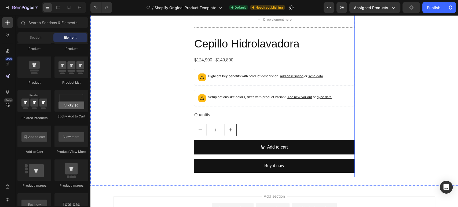
scroll to position [30, 0]
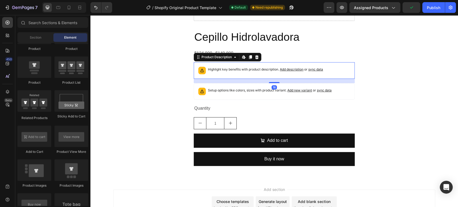
click at [238, 75] on div "Highlight key benefits with product description. Add description or sync data" at bounding box center [274, 71] width 156 height 12
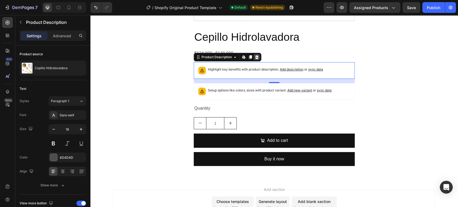
click at [255, 58] on icon at bounding box center [256, 57] width 3 height 4
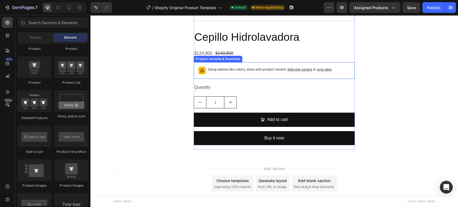
click at [235, 75] on div "Setup options like colors, sizes with product variant. Add new variant or sync …" at bounding box center [274, 71] width 156 height 12
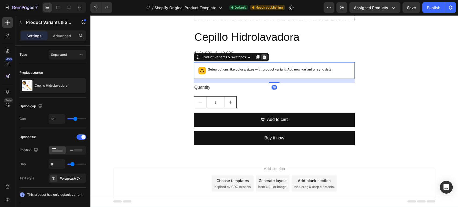
click at [263, 57] on icon at bounding box center [264, 57] width 3 height 4
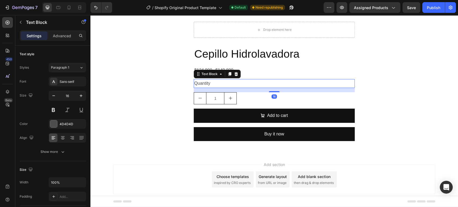
click at [228, 83] on div "Quantity" at bounding box center [274, 83] width 161 height 9
click at [235, 75] on icon at bounding box center [236, 74] width 4 height 4
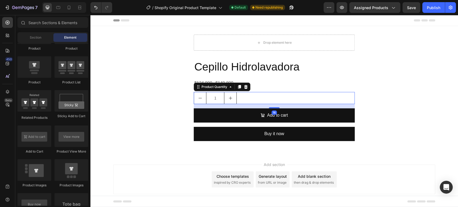
click at [240, 96] on div "1" at bounding box center [274, 98] width 161 height 12
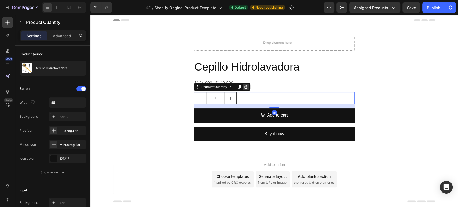
click at [245, 87] on icon at bounding box center [245, 87] width 3 height 4
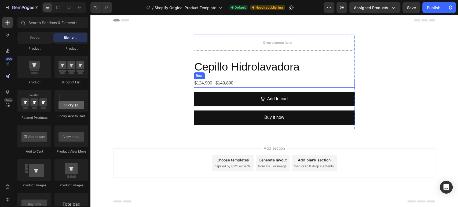
click at [235, 83] on div "$124,900 Product Price Product Price $149,800 Product Price Product Price Row" at bounding box center [274, 83] width 161 height 9
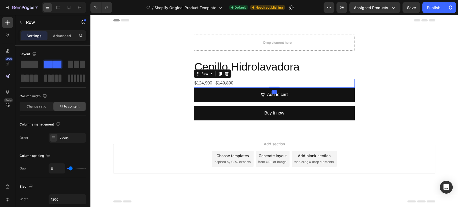
drag, startPoint x: 272, startPoint y: 91, endPoint x: 271, endPoint y: 85, distance: 6.5
click at [271, 85] on div "$124,900 Product Price Product Price $149,800 Product Price Product Price Row 0" at bounding box center [274, 83] width 161 height 9
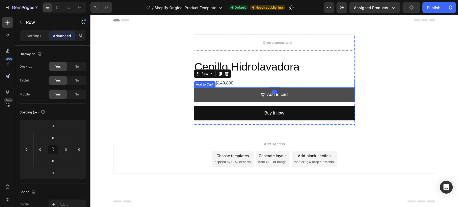
click at [228, 92] on button "Add to cart" at bounding box center [274, 95] width 161 height 14
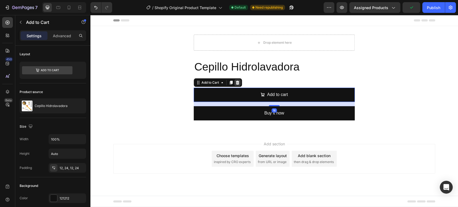
click at [239, 82] on icon at bounding box center [237, 83] width 3 height 4
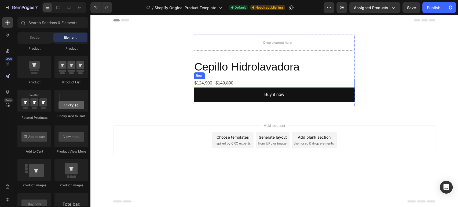
click at [244, 83] on div "$124,900 Product Price Product Price $149,800 Product Price Product Price Row" at bounding box center [274, 83] width 161 height 9
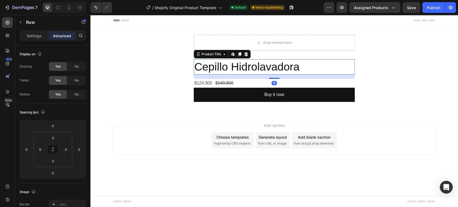
click at [256, 69] on h2 "Cepillo Hidrolavadora" at bounding box center [274, 66] width 161 height 15
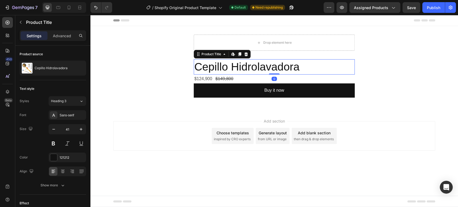
drag, startPoint x: 275, startPoint y: 79, endPoint x: 275, endPoint y: 68, distance: 10.7
click at [275, 68] on div "Cepillo Hidrolavadora Product Title Edit content in Shopify 0" at bounding box center [274, 66] width 161 height 15
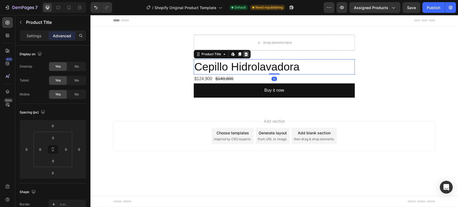
click at [249, 54] on div at bounding box center [246, 54] width 6 height 6
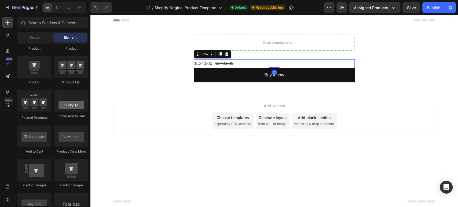
click at [254, 60] on div "$124,900 Product Price Product Price $149,800 Product Price Product Price Row 0" at bounding box center [274, 63] width 161 height 9
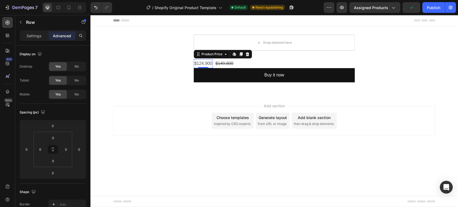
click at [206, 63] on div "$124,900" at bounding box center [203, 63] width 19 height 9
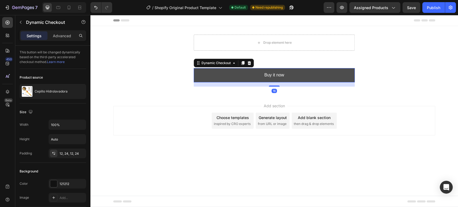
click at [239, 74] on button "Buy it now" at bounding box center [274, 75] width 161 height 14
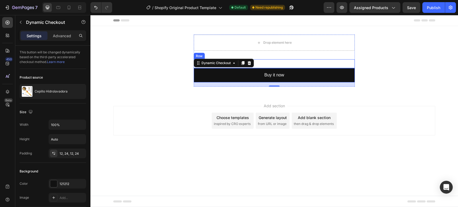
click at [262, 64] on div "$124,900 Product Price Product Price $149,800 Product Price Product Price Row" at bounding box center [274, 63] width 161 height 9
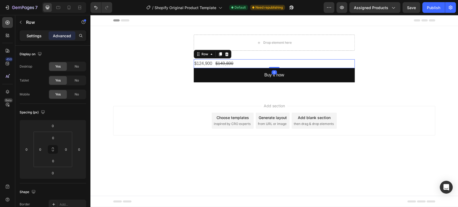
click at [34, 34] on p "Settings" at bounding box center [34, 36] width 15 height 6
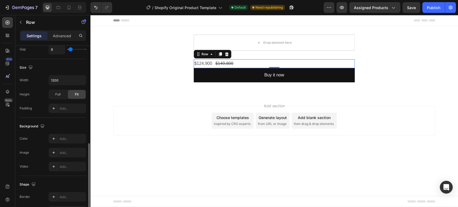
scroll to position [211, 0]
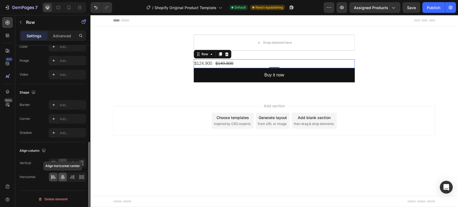
click at [65, 176] on icon at bounding box center [62, 176] width 5 height 5
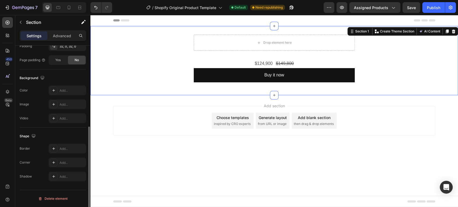
scroll to position [0, 0]
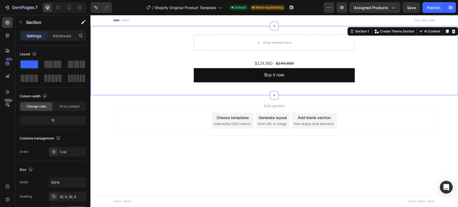
click at [239, 93] on div "Drop element here $124,900 Product Price Product Price $149,800 Product Price P…" at bounding box center [274, 60] width 368 height 69
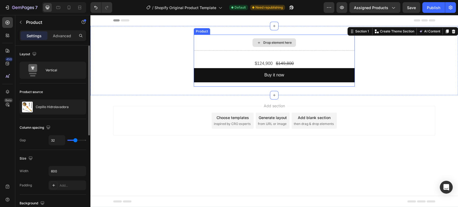
click at [206, 38] on div "Drop element here" at bounding box center [274, 43] width 161 height 16
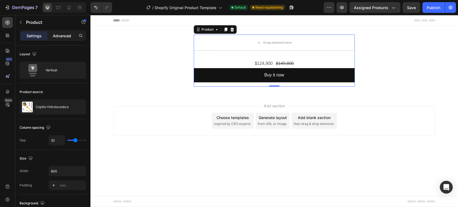
click at [65, 35] on p "Advanced" at bounding box center [62, 36] width 18 height 6
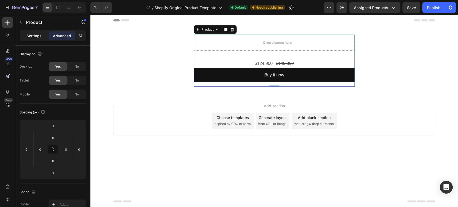
click at [33, 33] on p "Settings" at bounding box center [34, 36] width 15 height 6
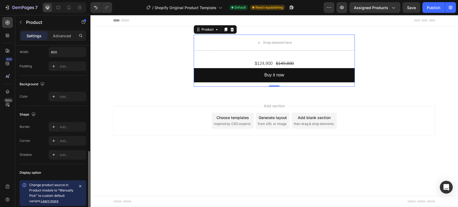
scroll to position [149, 0]
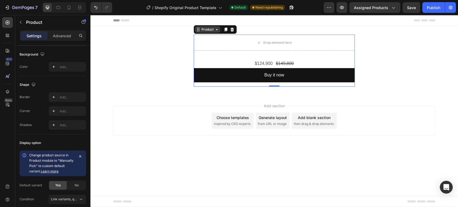
click at [209, 31] on div "Product" at bounding box center [207, 29] width 14 height 5
click at [212, 24] on div at bounding box center [274, 20] width 322 height 11
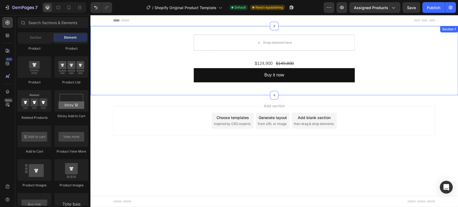
click at [208, 30] on div "Drop element here $124,900 Product Price Product Price $149,800 Product Price P…" at bounding box center [274, 60] width 368 height 69
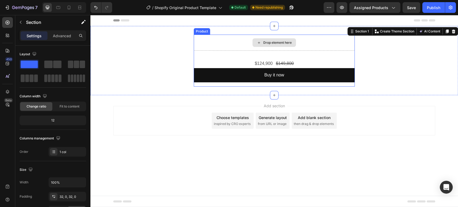
click at [207, 44] on div "Drop element here" at bounding box center [274, 43] width 161 height 16
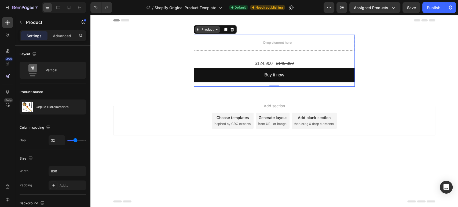
click at [210, 30] on div "Product" at bounding box center [207, 29] width 14 height 5
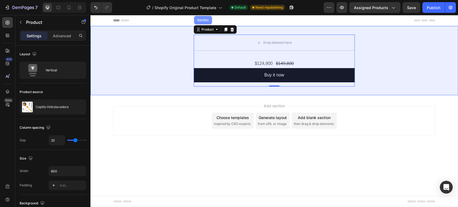
click at [204, 22] on div "Section" at bounding box center [203, 20] width 18 height 9
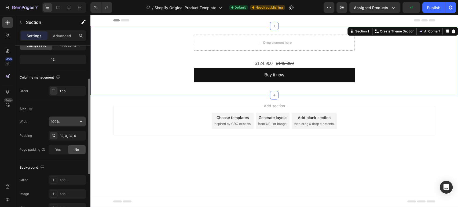
scroll to position [31, 0]
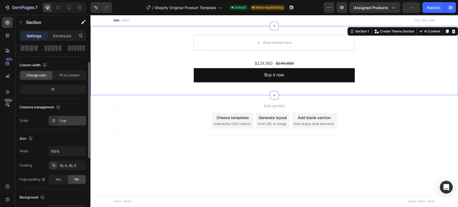
click at [57, 121] on div at bounding box center [54, 121] width 8 height 8
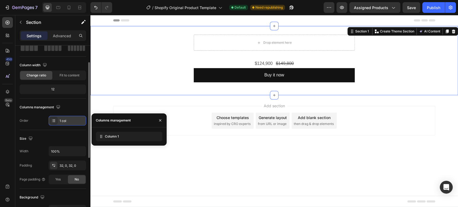
click at [57, 121] on div at bounding box center [54, 121] width 8 height 8
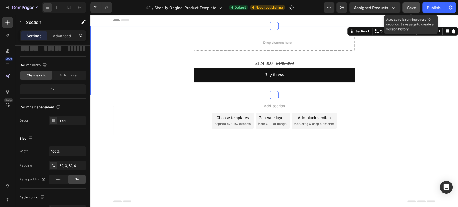
click at [412, 10] on button "Save" at bounding box center [412, 7] width 18 height 11
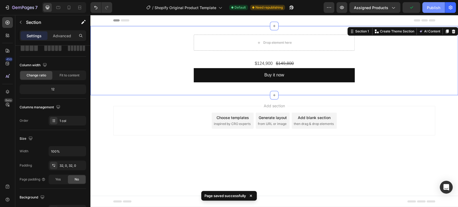
click at [433, 4] on button "Publish" at bounding box center [433, 7] width 23 height 11
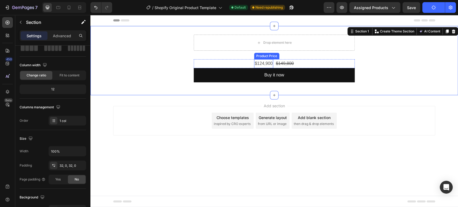
click at [265, 62] on div "$124,900" at bounding box center [263, 63] width 19 height 9
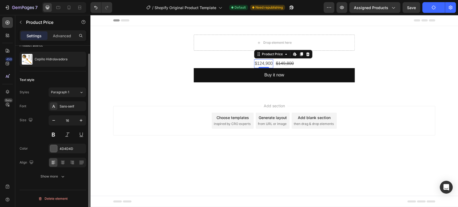
scroll to position [0, 0]
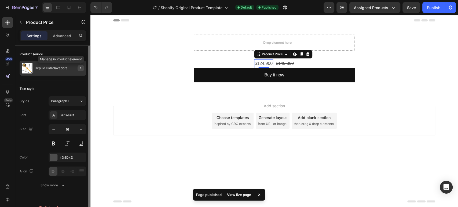
click at [79, 69] on icon "button" at bounding box center [81, 68] width 4 height 4
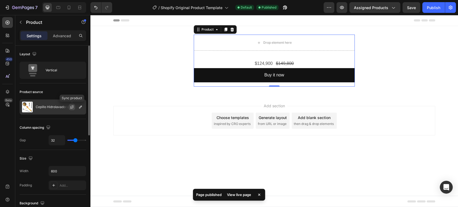
click at [71, 108] on icon "button" at bounding box center [71, 108] width 3 height 2
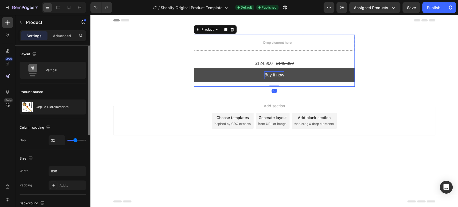
drag, startPoint x: 273, startPoint y: 85, endPoint x: 272, endPoint y: 76, distance: 9.7
click at [272, 76] on div "Drop element here $124,900 Product Price Product Price $149,800 Product Price P…" at bounding box center [274, 61] width 161 height 52
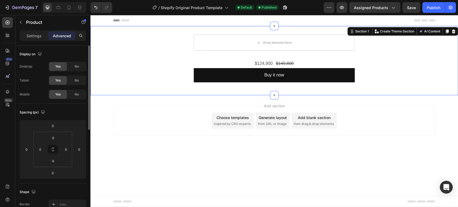
click at [243, 92] on div "Drop element here $124,900 Product Price Product Price $149,800 Product Price P…" at bounding box center [274, 60] width 368 height 69
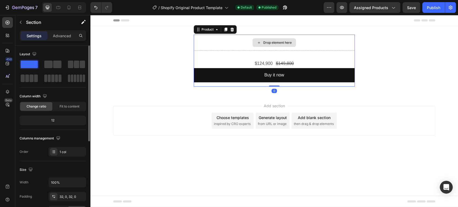
click at [238, 39] on div "Drop element here" at bounding box center [274, 43] width 161 height 16
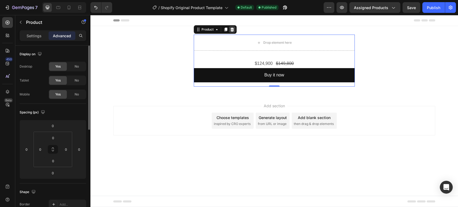
click at [230, 30] on icon at bounding box center [232, 29] width 4 height 4
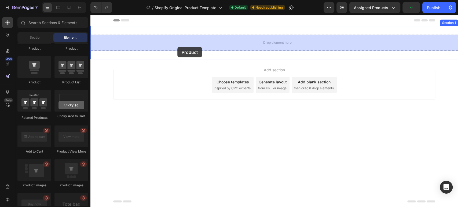
drag, startPoint x: 125, startPoint y: 86, endPoint x: 177, endPoint y: 47, distance: 65.6
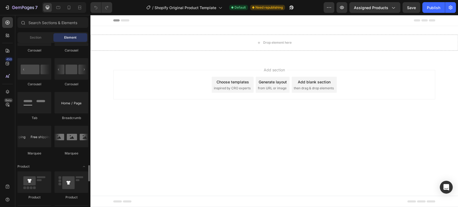
scroll to position [656, 0]
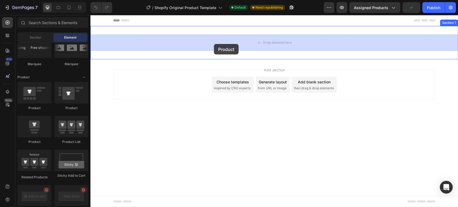
drag, startPoint x: 125, startPoint y: 109, endPoint x: 214, endPoint y: 44, distance: 110.6
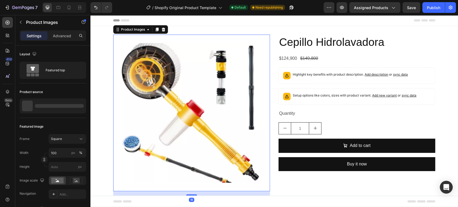
click at [200, 59] on img at bounding box center [191, 113] width 157 height 157
click at [161, 30] on icon at bounding box center [163, 29] width 4 height 4
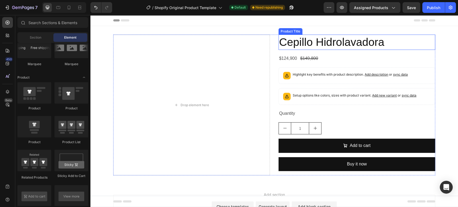
click at [323, 41] on h2 "Cepillo Hidrolavadora" at bounding box center [357, 42] width 157 height 15
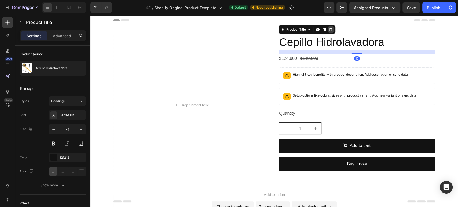
click at [330, 30] on icon at bounding box center [330, 30] width 3 height 4
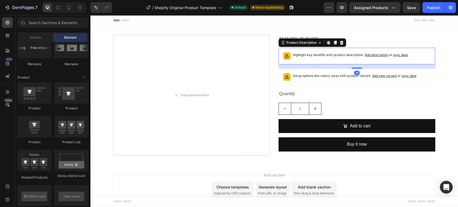
click at [304, 54] on p "Highlight key benefits with product description. Add description or sync data" at bounding box center [350, 54] width 115 height 5
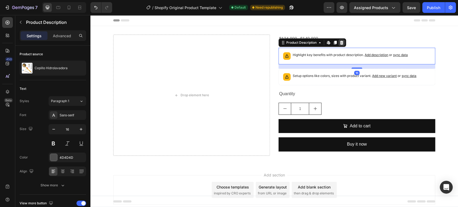
click at [339, 41] on icon at bounding box center [341, 43] width 4 height 4
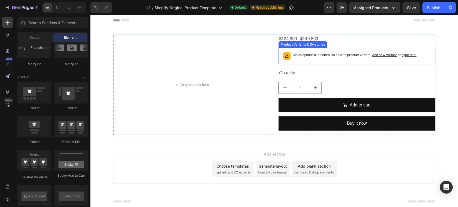
click at [314, 54] on p "Setup options like colors, sizes with product variant. Add new variant or sync …" at bounding box center [355, 54] width 124 height 5
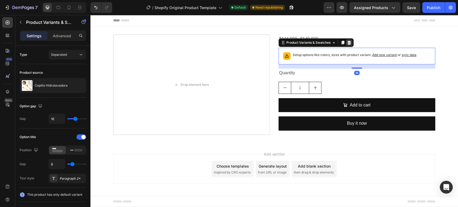
click at [350, 45] on icon at bounding box center [349, 43] width 4 height 4
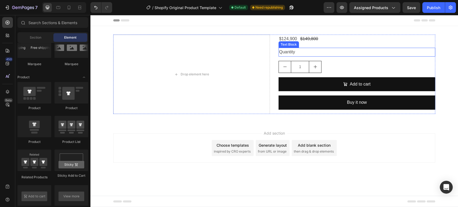
click at [291, 51] on div "Quantity" at bounding box center [357, 52] width 157 height 9
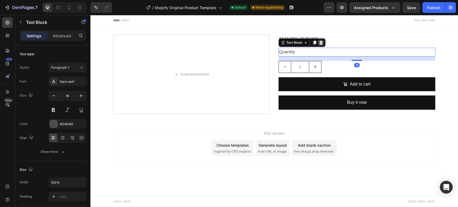
click at [322, 42] on icon at bounding box center [320, 43] width 3 height 4
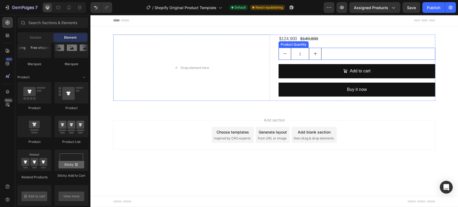
click at [334, 55] on div "1" at bounding box center [357, 54] width 157 height 12
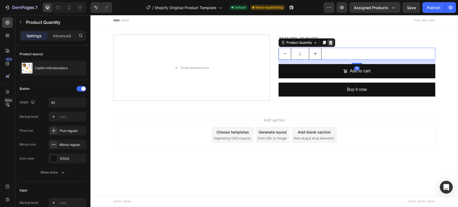
click at [330, 43] on icon at bounding box center [330, 43] width 3 height 4
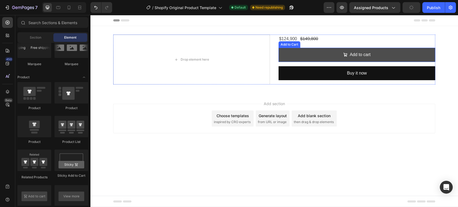
click at [320, 54] on button "Add to cart" at bounding box center [357, 55] width 157 height 14
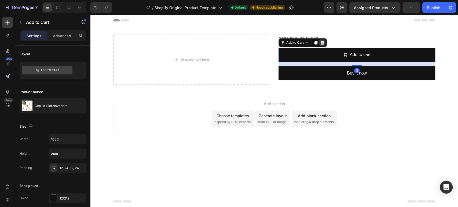
click at [322, 43] on icon at bounding box center [322, 43] width 3 height 4
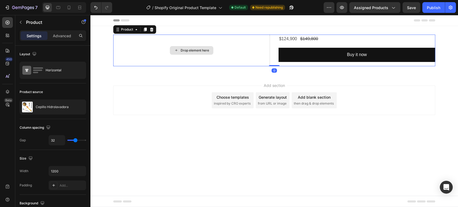
click at [253, 51] on div "Drop element here" at bounding box center [191, 51] width 157 height 32
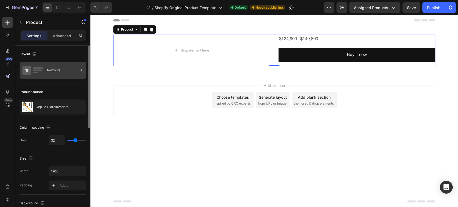
click at [48, 69] on div "Horizontal" at bounding box center [62, 70] width 33 height 12
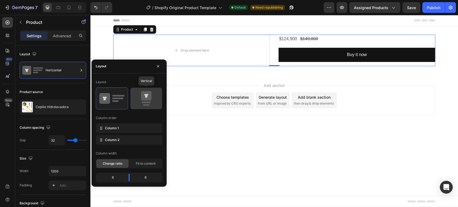
click at [137, 92] on icon at bounding box center [146, 98] width 25 height 15
type input "16"
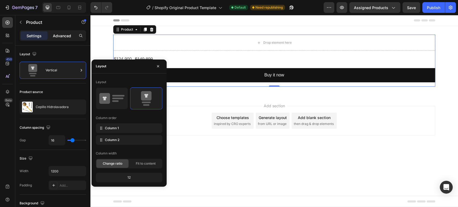
click at [61, 34] on p "Advanced" at bounding box center [62, 36] width 18 height 6
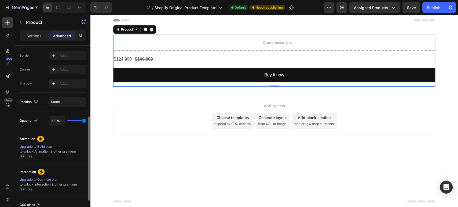
scroll to position [30, 0]
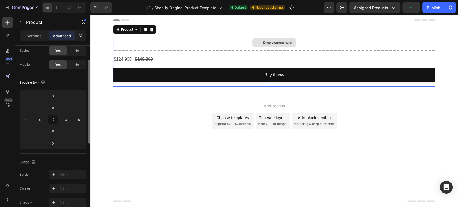
click at [165, 43] on div "Drop element here" at bounding box center [274, 43] width 322 height 16
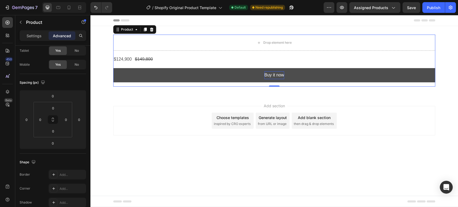
drag, startPoint x: 274, startPoint y: 85, endPoint x: 277, endPoint y: 75, distance: 10.5
click at [277, 75] on div "Drop element here $124,900 Product Price Product Price $149,800 Product Price P…" at bounding box center [274, 61] width 322 height 52
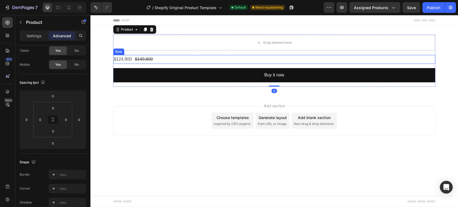
click at [248, 60] on div "$124,900 Product Price Product Price $149,800 Product Price Product Price Row" at bounding box center [274, 59] width 322 height 9
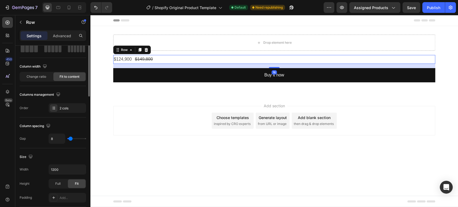
scroll to position [0, 0]
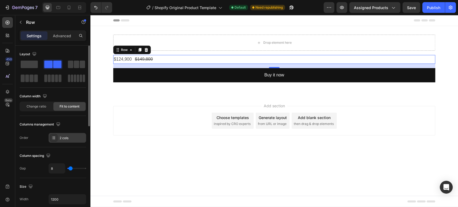
click at [71, 139] on div "2 cols" at bounding box center [72, 138] width 25 height 5
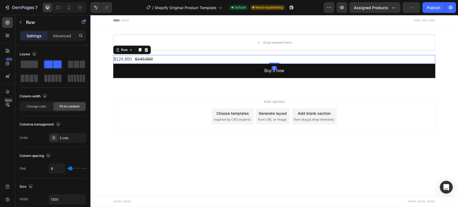
drag, startPoint x: 275, startPoint y: 67, endPoint x: 276, endPoint y: 54, distance: 13.4
click at [276, 54] on div "Drop element here $124,900 Product Price Product Price $149,800 Product Price P…" at bounding box center [274, 59] width 322 height 48
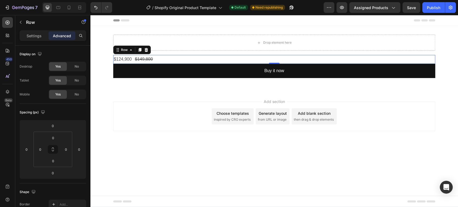
click at [178, 58] on div "$124,900 Product Price Product Price $149,800 Product Price Product Price Row 0" at bounding box center [274, 59] width 322 height 9
click at [125, 57] on div "$124,900" at bounding box center [122, 59] width 19 height 9
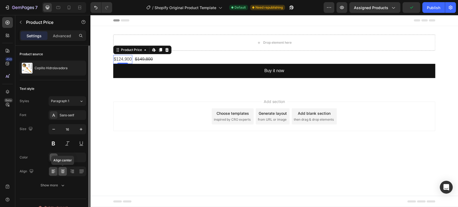
click at [64, 172] on icon at bounding box center [63, 172] width 4 height 1
click at [70, 171] on icon at bounding box center [72, 171] width 5 height 5
click at [63, 173] on icon at bounding box center [62, 173] width 3 height 1
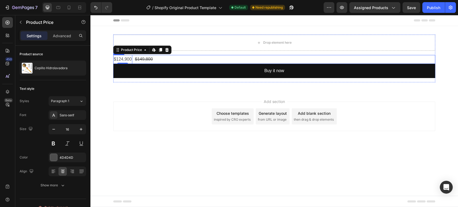
click at [154, 59] on div "$124,900 Product Price Edit content in Shopify 0 Product Price Edit content in …" at bounding box center [274, 59] width 322 height 9
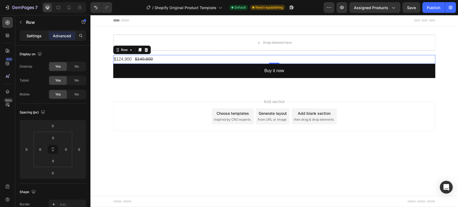
click at [39, 35] on p "Settings" at bounding box center [34, 36] width 15 height 6
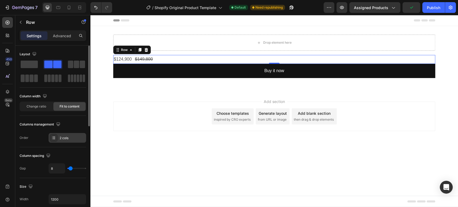
click at [75, 139] on div "2 cols" at bounding box center [72, 138] width 25 height 5
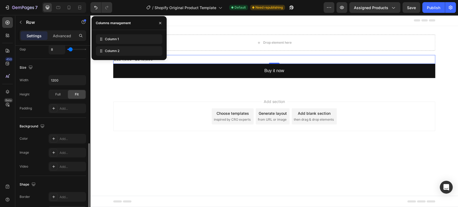
scroll to position [211, 0]
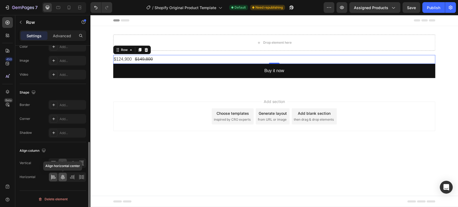
click at [64, 173] on div at bounding box center [63, 177] width 8 height 9
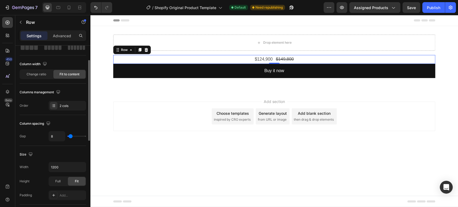
scroll to position [62, 0]
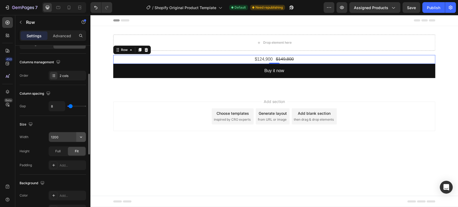
click at [82, 135] on icon "button" at bounding box center [80, 136] width 5 height 5
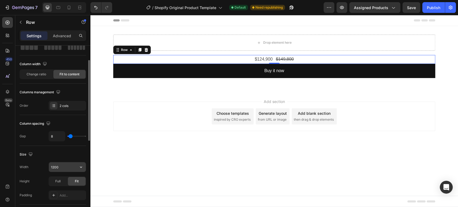
scroll to position [0, 0]
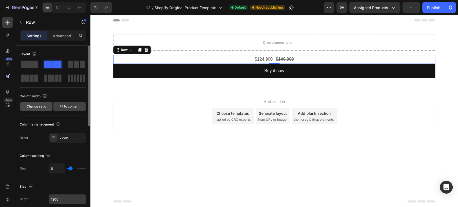
click at [45, 103] on div "Change ratio" at bounding box center [36, 106] width 32 height 9
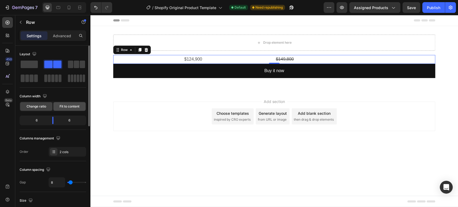
click at [74, 106] on span "Fit to content" at bounding box center [70, 106] width 20 height 5
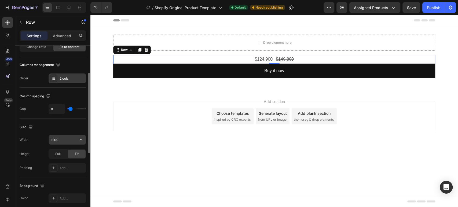
scroll to position [119, 0]
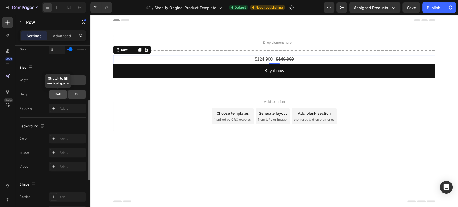
click at [61, 95] on div "Full" at bounding box center [58, 94] width 18 height 9
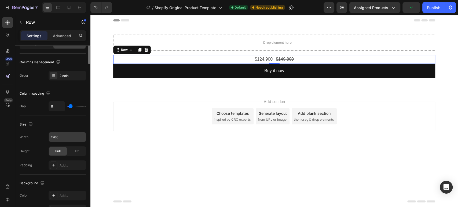
scroll to position [0, 0]
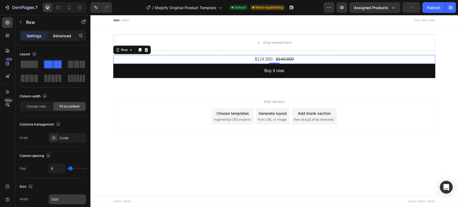
click at [67, 38] on p "Advanced" at bounding box center [62, 36] width 18 height 6
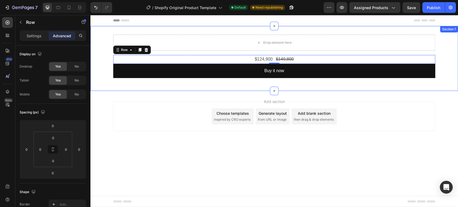
click at [207, 83] on div "Drop element here $124,900 Product Price Product Price $149,800 Product Price P…" at bounding box center [274, 58] width 368 height 65
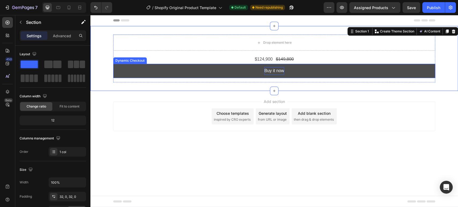
click at [281, 74] on div "Buy it now" at bounding box center [274, 71] width 20 height 8
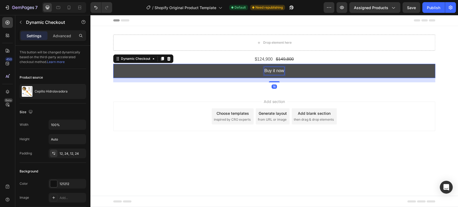
click at [281, 74] on div "Buy it now" at bounding box center [274, 71] width 20 height 8
click at [281, 74] on p "Buy it now" at bounding box center [274, 71] width 20 height 8
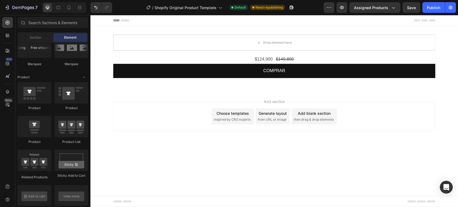
click at [172, 128] on div "Add section Choose templates inspired by CRO experts Generate layout from URL o…" at bounding box center [274, 117] width 322 height 30
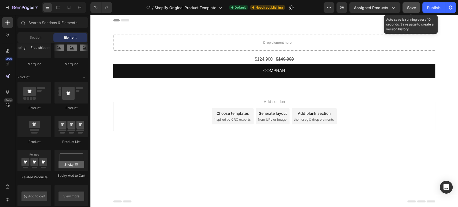
click at [411, 6] on span "Save" at bounding box center [411, 7] width 9 height 5
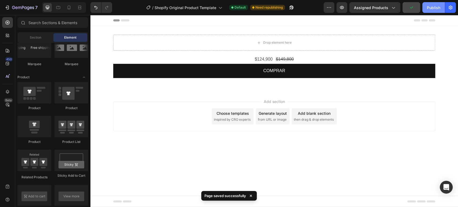
click at [444, 8] on button "Publish" at bounding box center [433, 7] width 23 height 11
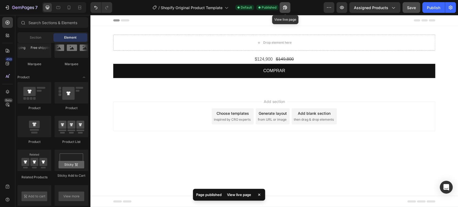
click at [290, 8] on button "button" at bounding box center [285, 7] width 11 height 11
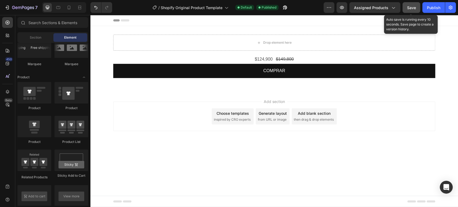
click at [412, 6] on span "Save" at bounding box center [411, 7] width 9 height 5
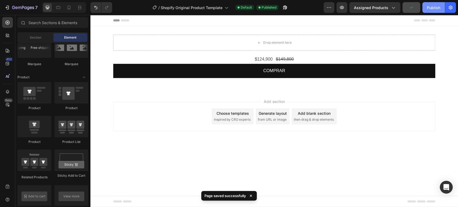
click at [432, 7] on div "Publish" at bounding box center [433, 8] width 13 height 6
click at [284, 8] on icon "button" at bounding box center [283, 8] width 1 height 1
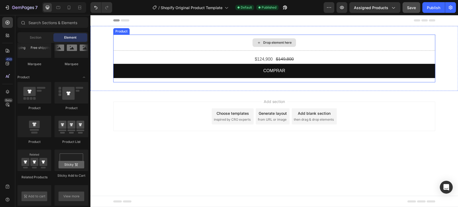
click at [344, 41] on div "Drop element here" at bounding box center [274, 43] width 322 height 16
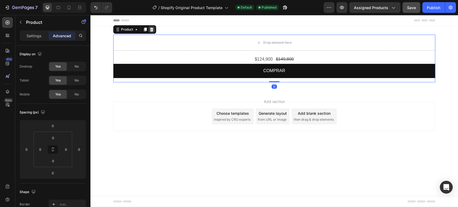
click at [154, 30] on icon at bounding box center [151, 29] width 4 height 4
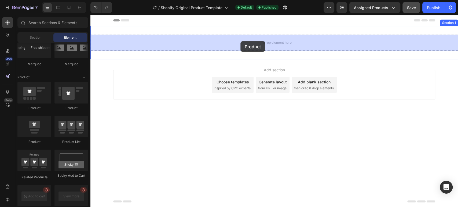
drag, startPoint x: 122, startPoint y: 114, endPoint x: 240, endPoint y: 41, distance: 139.4
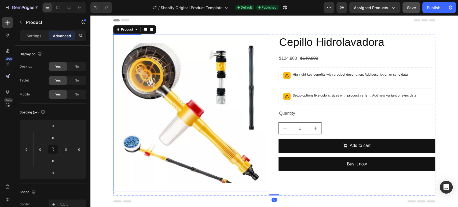
click at [160, 57] on img at bounding box center [191, 113] width 157 height 157
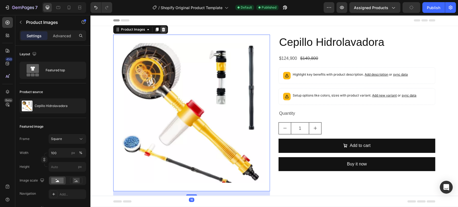
click at [161, 28] on icon at bounding box center [163, 29] width 4 height 4
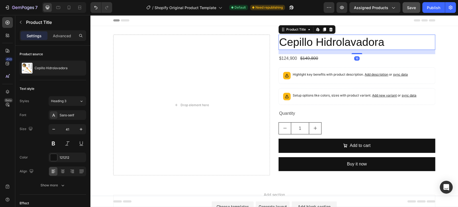
click at [322, 42] on h2 "Cepillo Hidrolavadora" at bounding box center [357, 42] width 157 height 15
click at [329, 29] on icon at bounding box center [330, 30] width 3 height 4
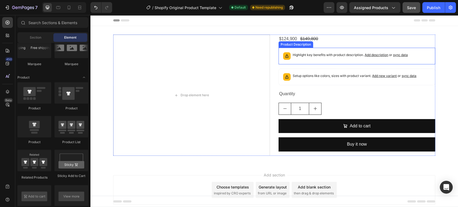
click at [319, 53] on p "Highlight key benefits with product description. Add description or sync data" at bounding box center [350, 54] width 115 height 5
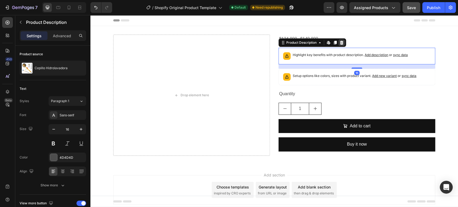
click at [341, 43] on icon at bounding box center [341, 43] width 3 height 4
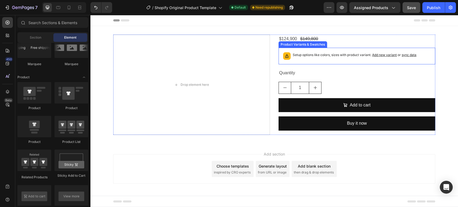
click at [318, 55] on p "Setup options like colors, sizes with product variant. Add new variant or sync …" at bounding box center [355, 54] width 124 height 5
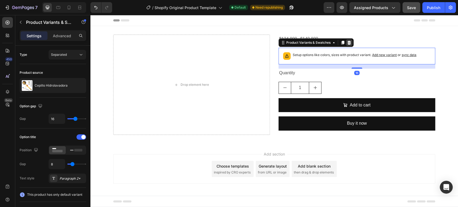
click at [349, 42] on icon at bounding box center [349, 43] width 3 height 4
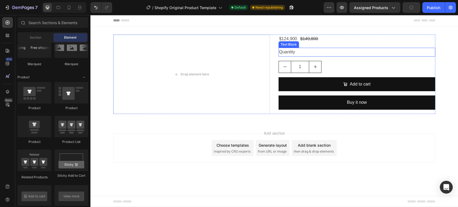
click at [289, 54] on div "Quantity" at bounding box center [357, 52] width 157 height 9
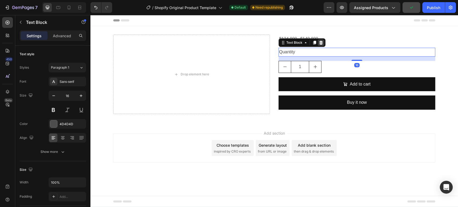
click at [323, 42] on div at bounding box center [321, 42] width 6 height 6
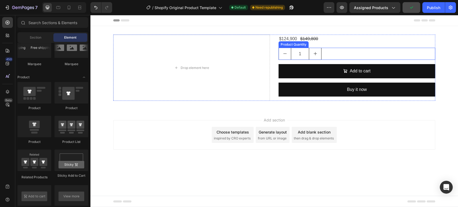
click at [329, 52] on div "1" at bounding box center [357, 54] width 157 height 12
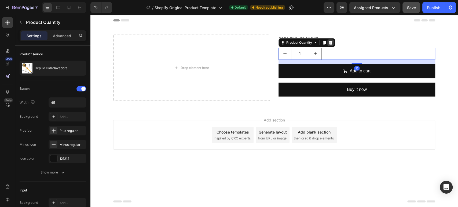
click at [331, 42] on icon at bounding box center [330, 43] width 3 height 4
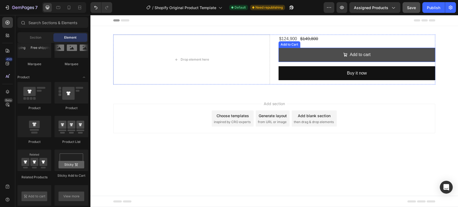
click at [318, 54] on button "Add to cart" at bounding box center [357, 55] width 157 height 14
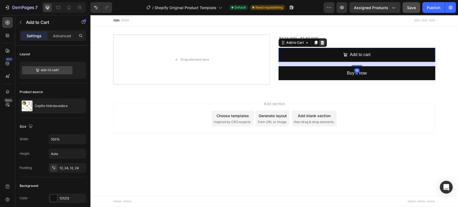
click at [323, 42] on icon at bounding box center [322, 43] width 3 height 4
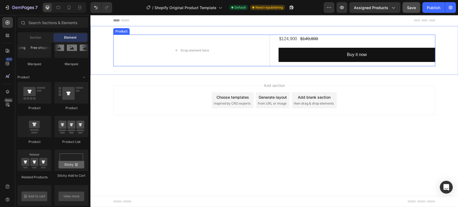
click at [328, 44] on div "$124,900 Product Price Product Price $149,800 Product Price Product Price Row B…" at bounding box center [357, 51] width 157 height 32
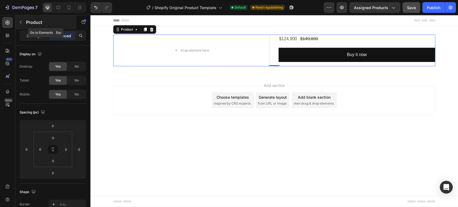
click at [22, 21] on icon "button" at bounding box center [21, 22] width 4 height 4
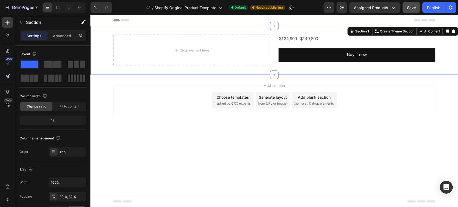
click at [206, 71] on div "Drop element here $124,900 Product Price Product Price $149,800 Product Price P…" at bounding box center [274, 50] width 368 height 49
click at [54, 64] on span at bounding box center [57, 65] width 8 height 8
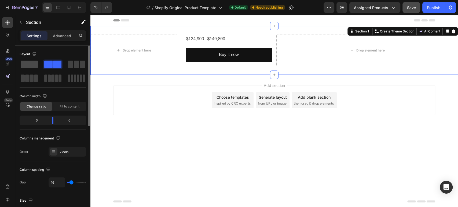
click at [34, 66] on span at bounding box center [29, 65] width 17 height 8
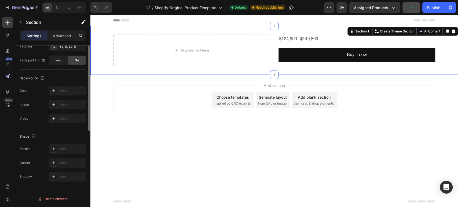
scroll to position [61, 0]
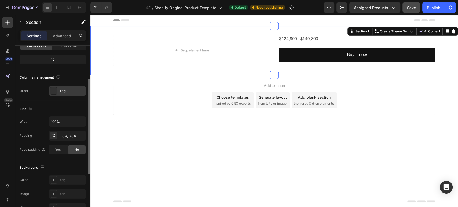
click at [54, 90] on icon at bounding box center [54, 91] width 4 height 4
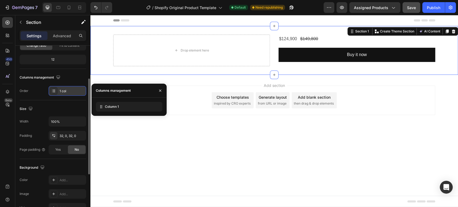
drag, startPoint x: 64, startPoint y: 89, endPoint x: 70, endPoint y: 91, distance: 5.3
click at [66, 90] on div "1 col" at bounding box center [72, 91] width 25 height 5
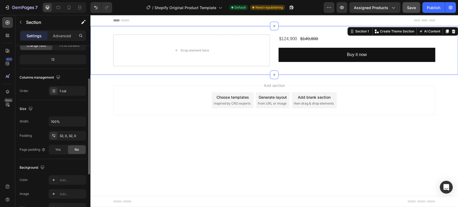
scroll to position [0, 0]
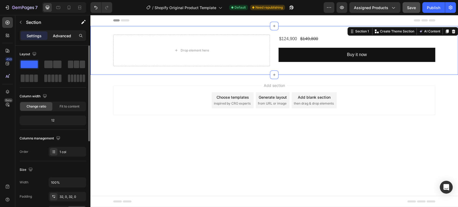
click at [57, 38] on p "Advanced" at bounding box center [62, 36] width 18 height 6
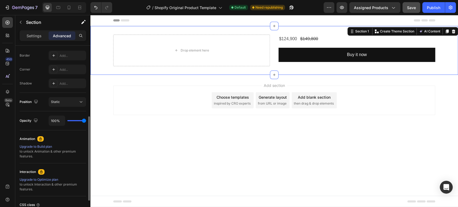
scroll to position [195, 0]
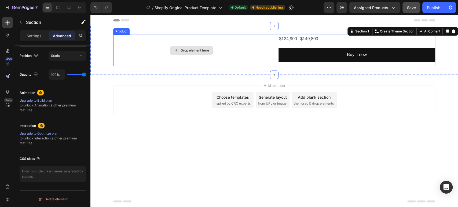
click at [230, 53] on div "Drop element here" at bounding box center [191, 51] width 157 height 32
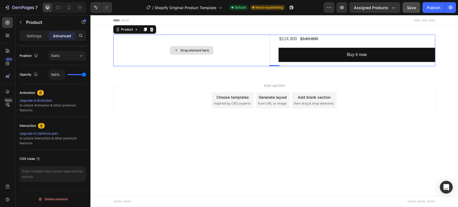
scroll to position [0, 0]
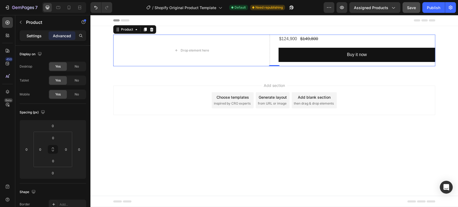
click at [45, 32] on div "Settings" at bounding box center [34, 35] width 27 height 9
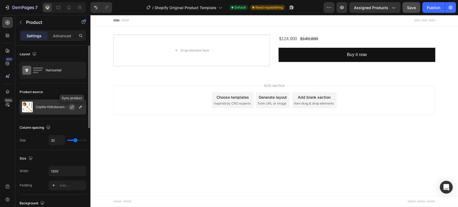
click at [71, 108] on icon "button" at bounding box center [72, 107] width 4 height 4
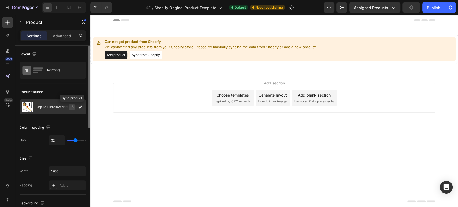
click at [73, 108] on icon "button" at bounding box center [72, 107] width 4 height 4
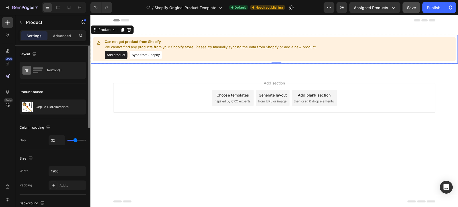
click at [122, 57] on button "Add product" at bounding box center [116, 55] width 23 height 9
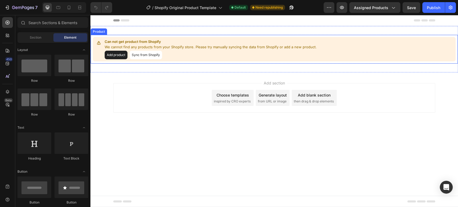
click at [227, 59] on div "Can not get product from Shopify We cannot find any products from your Shopify …" at bounding box center [274, 49] width 363 height 24
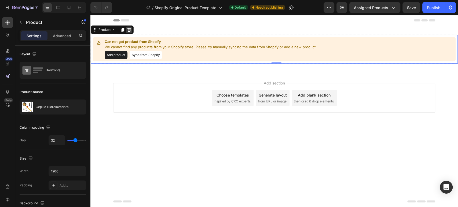
click at [129, 30] on icon at bounding box center [129, 30] width 4 height 4
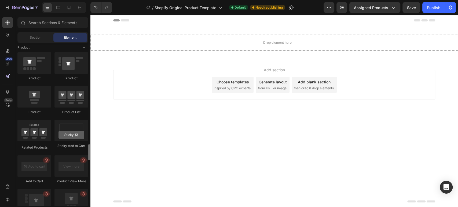
scroll to position [715, 0]
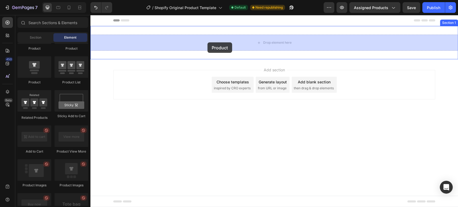
drag, startPoint x: 130, startPoint y: 83, endPoint x: 207, endPoint y: 42, distance: 87.6
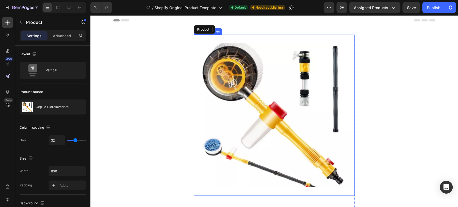
click at [276, 98] on img at bounding box center [274, 115] width 161 height 161
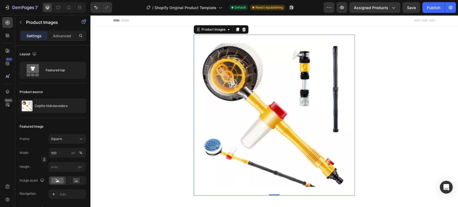
click at [246, 29] on div "Product Images" at bounding box center [221, 29] width 55 height 9
click at [242, 28] on icon at bounding box center [243, 30] width 3 height 4
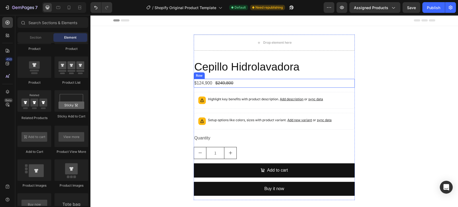
click at [234, 83] on div "$124,900 Product Price Product Price $249,800 Product Price Product Price Row" at bounding box center [274, 83] width 161 height 9
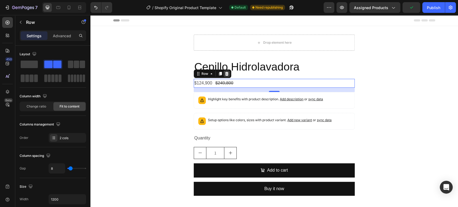
click at [226, 73] on icon at bounding box center [226, 74] width 3 height 4
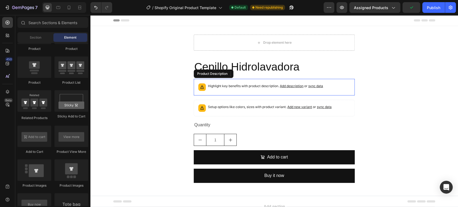
click at [243, 87] on p "Highlight key benefits with product description. Add description or sync data" at bounding box center [265, 85] width 115 height 5
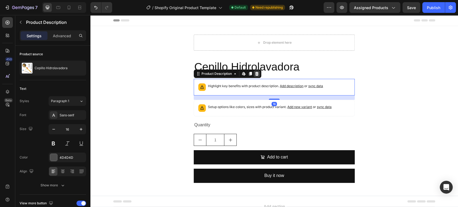
click at [255, 74] on icon at bounding box center [257, 74] width 4 height 4
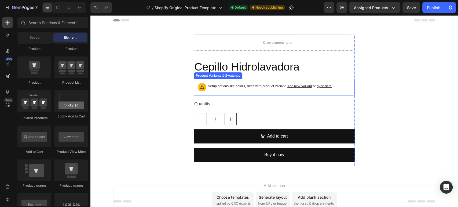
click at [245, 86] on p "Setup options like colors, sizes with product variant. Add new variant or sync …" at bounding box center [270, 85] width 124 height 5
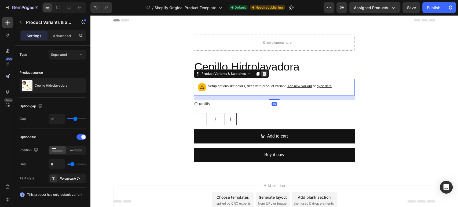
click at [262, 74] on icon at bounding box center [264, 74] width 4 height 4
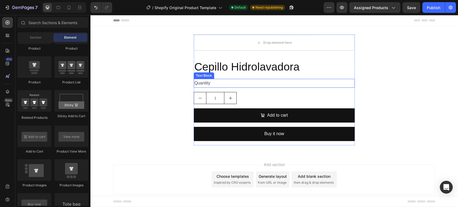
click at [214, 84] on div "Quantity" at bounding box center [274, 83] width 161 height 9
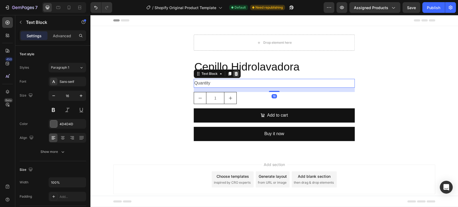
click at [236, 74] on icon at bounding box center [236, 74] width 3 height 4
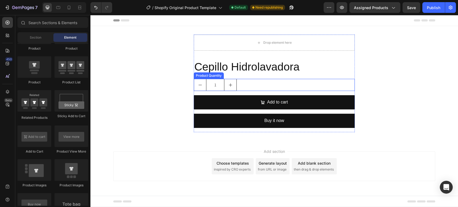
click at [247, 83] on div "1" at bounding box center [274, 85] width 161 height 12
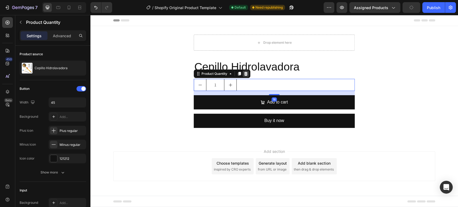
click at [247, 72] on icon at bounding box center [246, 74] width 4 height 4
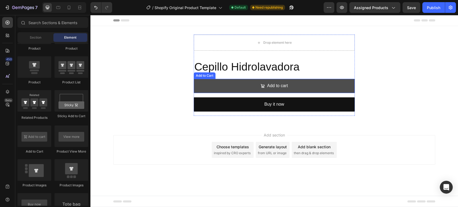
click at [241, 90] on button "Add to cart" at bounding box center [274, 86] width 161 height 14
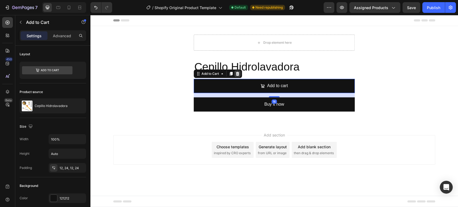
click at [239, 74] on icon at bounding box center [237, 74] width 3 height 4
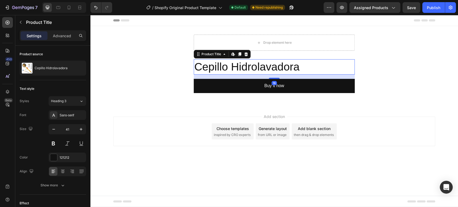
click at [251, 65] on h2 "Cepillo Hidrolavadora" at bounding box center [274, 66] width 161 height 15
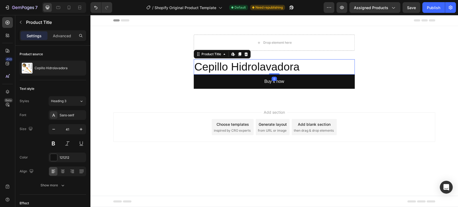
drag, startPoint x: 272, startPoint y: 78, endPoint x: 272, endPoint y: 67, distance: 10.7
click at [272, 67] on div "Cepillo Hidrolavadora Product Title Edit content in Shopify 0" at bounding box center [274, 66] width 161 height 15
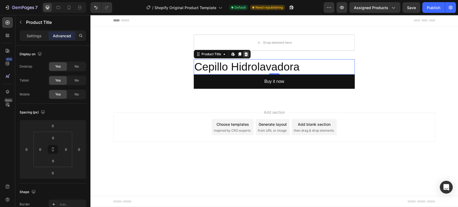
click at [247, 54] on icon at bounding box center [245, 54] width 3 height 4
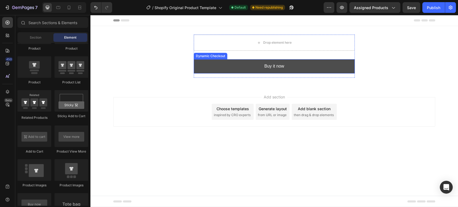
click at [238, 61] on button "Buy it now" at bounding box center [274, 66] width 161 height 14
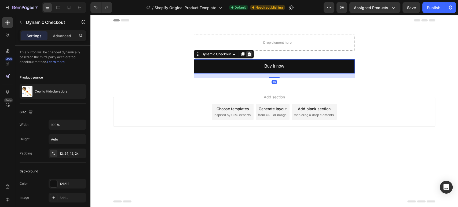
click at [248, 54] on icon at bounding box center [249, 54] width 3 height 4
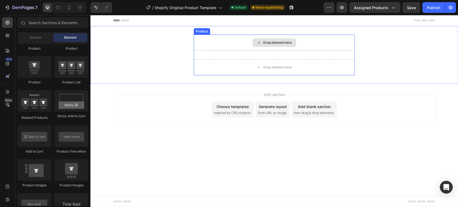
click at [239, 53] on div "Drop element here Drop element here Product" at bounding box center [274, 55] width 161 height 41
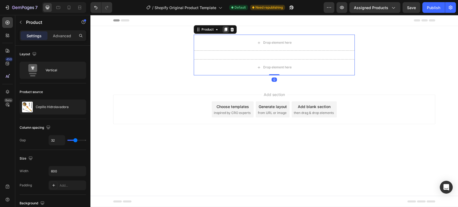
click at [226, 29] on icon at bounding box center [225, 30] width 3 height 4
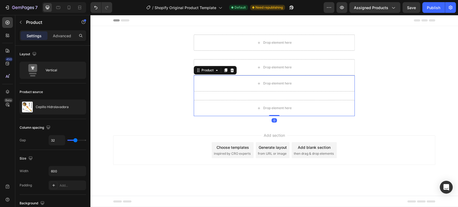
click at [230, 68] on div at bounding box center [232, 70] width 6 height 6
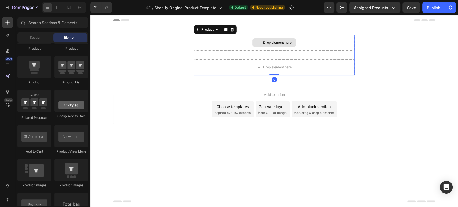
click at [235, 42] on div "Drop element here" at bounding box center [274, 43] width 161 height 16
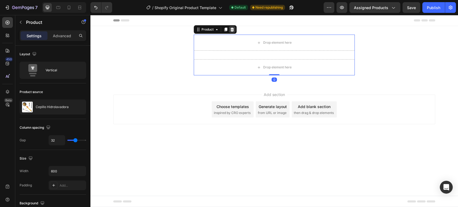
click at [232, 29] on icon at bounding box center [232, 30] width 3 height 4
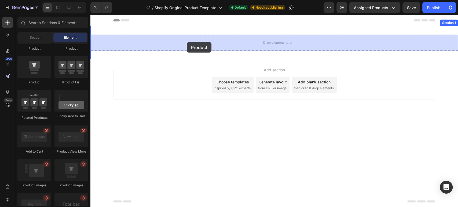
drag, startPoint x: 116, startPoint y: 83, endPoint x: 185, endPoint y: 41, distance: 80.7
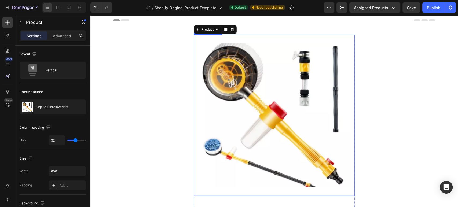
click at [262, 70] on img at bounding box center [274, 115] width 161 height 161
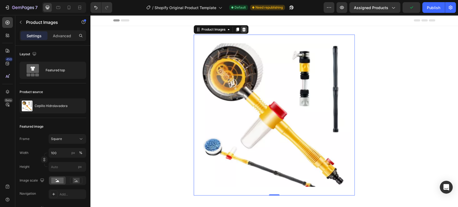
click at [243, 30] on icon at bounding box center [243, 30] width 3 height 4
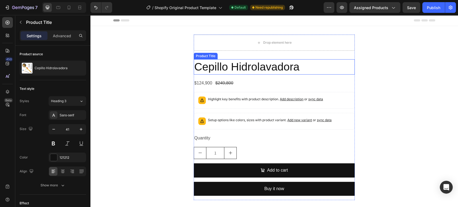
click at [241, 68] on h2 "Cepillo Hidrolavadora" at bounding box center [274, 66] width 161 height 15
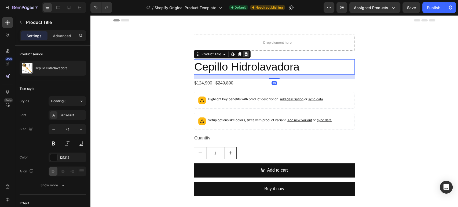
click at [243, 52] on div at bounding box center [246, 54] width 6 height 6
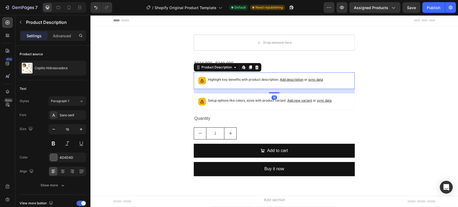
click at [227, 79] on p "Highlight key benefits with product description. Add description or sync data" at bounding box center [265, 79] width 115 height 5
click at [255, 68] on icon at bounding box center [256, 67] width 3 height 4
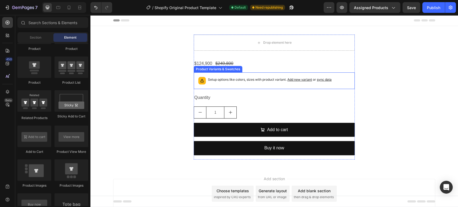
click at [245, 77] on p "Setup options like colors, sizes with product variant. Add new variant or sync …" at bounding box center [270, 79] width 124 height 5
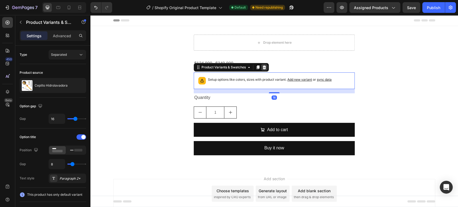
click at [264, 68] on icon at bounding box center [264, 67] width 4 height 4
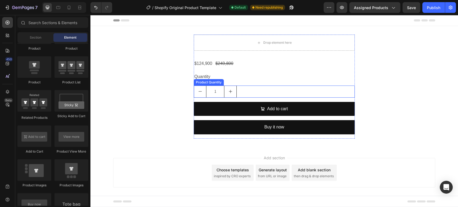
click at [251, 86] on div "1" at bounding box center [274, 92] width 161 height 12
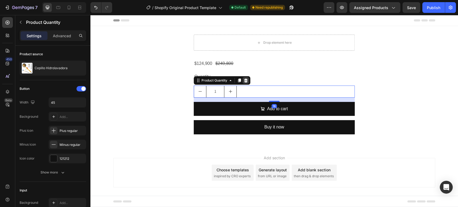
drag, startPoint x: 249, startPoint y: 81, endPoint x: 243, endPoint y: 70, distance: 13.2
click at [249, 81] on div at bounding box center [246, 80] width 6 height 6
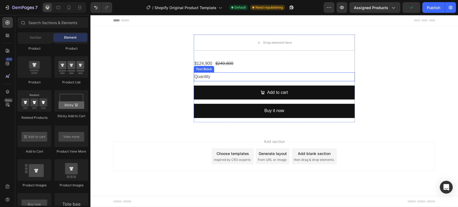
click at [207, 78] on div "Quantity" at bounding box center [274, 76] width 161 height 9
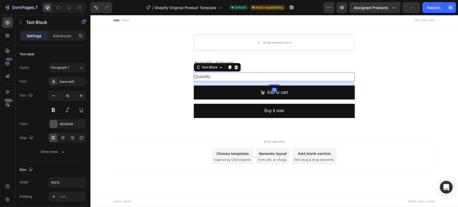
click at [238, 64] on div "Text Block" at bounding box center [217, 67] width 47 height 9
click at [236, 70] on div at bounding box center [236, 67] width 6 height 6
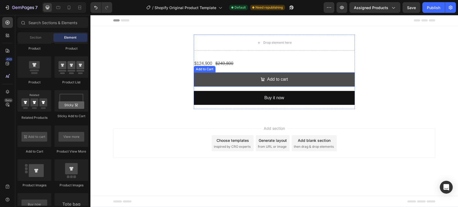
click at [235, 75] on button "Add to cart" at bounding box center [274, 79] width 161 height 14
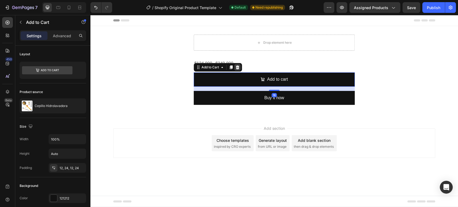
click at [238, 68] on icon at bounding box center [237, 67] width 4 height 4
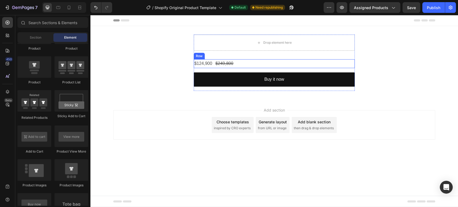
click at [238, 61] on div "$124,900 Product Price Product Price $249,800 Product Price Product Price Row" at bounding box center [274, 63] width 161 height 9
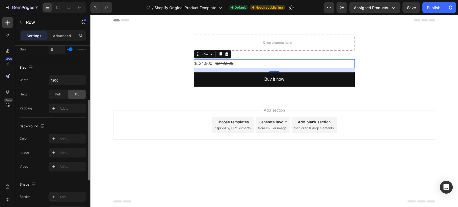
scroll to position [209, 0]
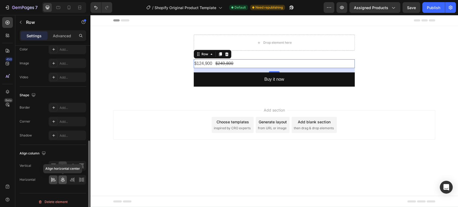
click at [61, 180] on icon at bounding box center [62, 179] width 5 height 5
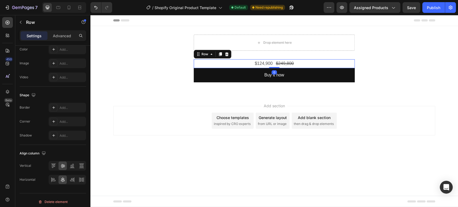
drag, startPoint x: 275, startPoint y: 71, endPoint x: 275, endPoint y: 59, distance: 12.1
click at [275, 59] on div "$124,900 Product Price Product Price $249,800 Product Price Product Price Row 0" at bounding box center [274, 63] width 161 height 9
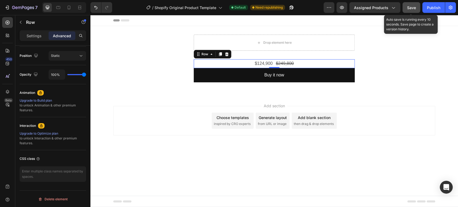
click at [409, 5] on div "Save" at bounding box center [411, 8] width 9 height 6
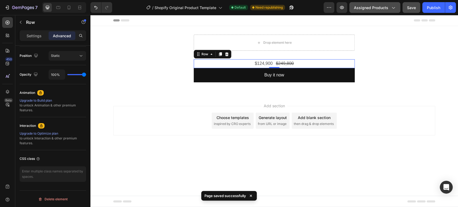
click at [392, 6] on icon "button" at bounding box center [392, 7] width 5 height 5
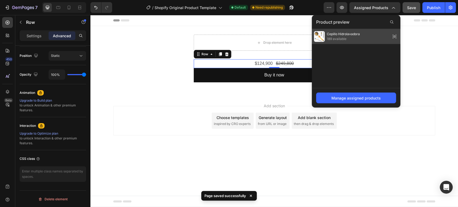
click at [357, 39] on span "189 available" at bounding box center [343, 38] width 33 height 5
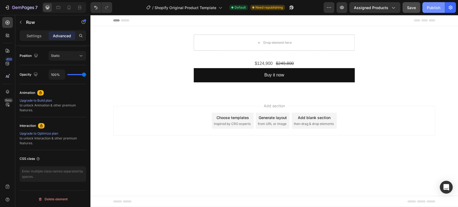
click at [427, 9] on div "Publish" at bounding box center [433, 8] width 13 height 6
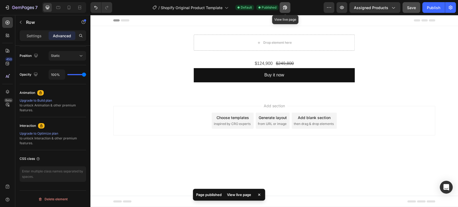
click at [284, 9] on icon "button" at bounding box center [283, 8] width 1 height 1
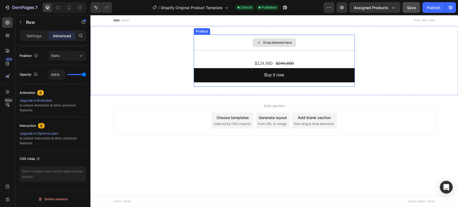
click at [344, 49] on div "Drop element here" at bounding box center [274, 43] width 161 height 16
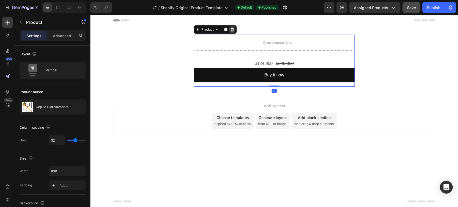
click at [233, 31] on icon at bounding box center [232, 30] width 3 height 4
